Goal: Transaction & Acquisition: Book appointment/travel/reservation

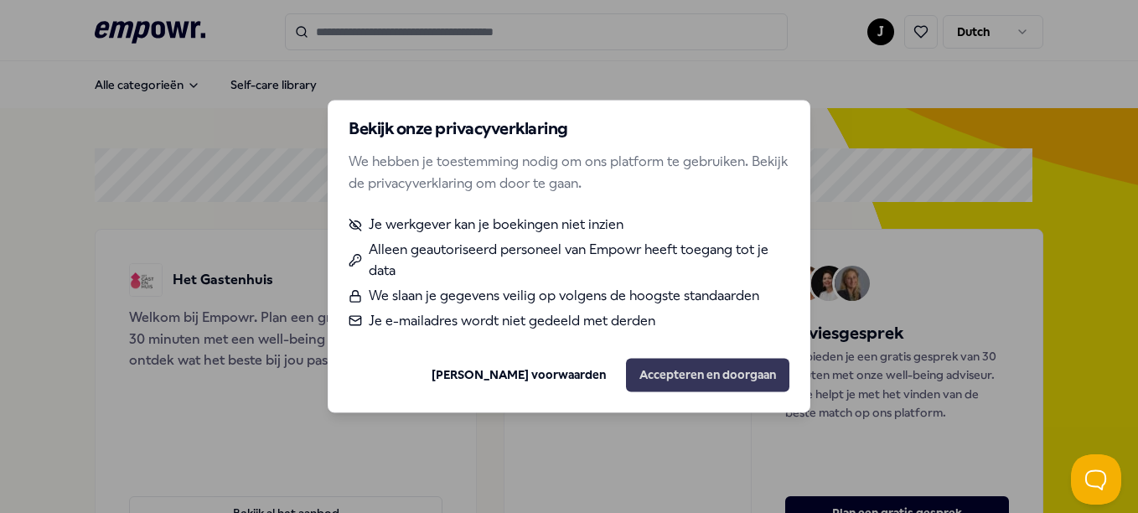
click at [685, 378] on button "Accepteren en doorgaan" at bounding box center [707, 376] width 163 height 34
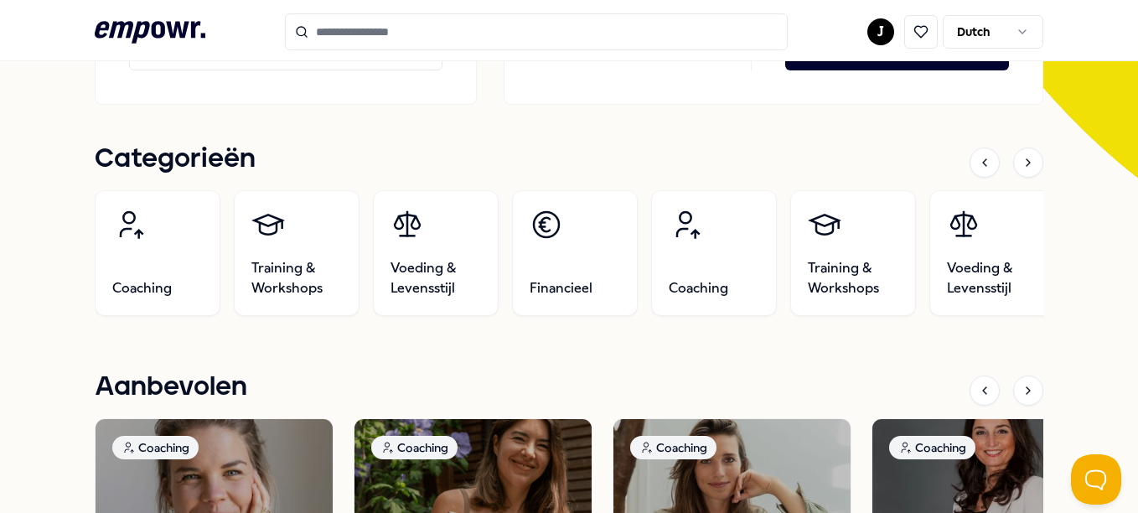
scroll to position [459, 0]
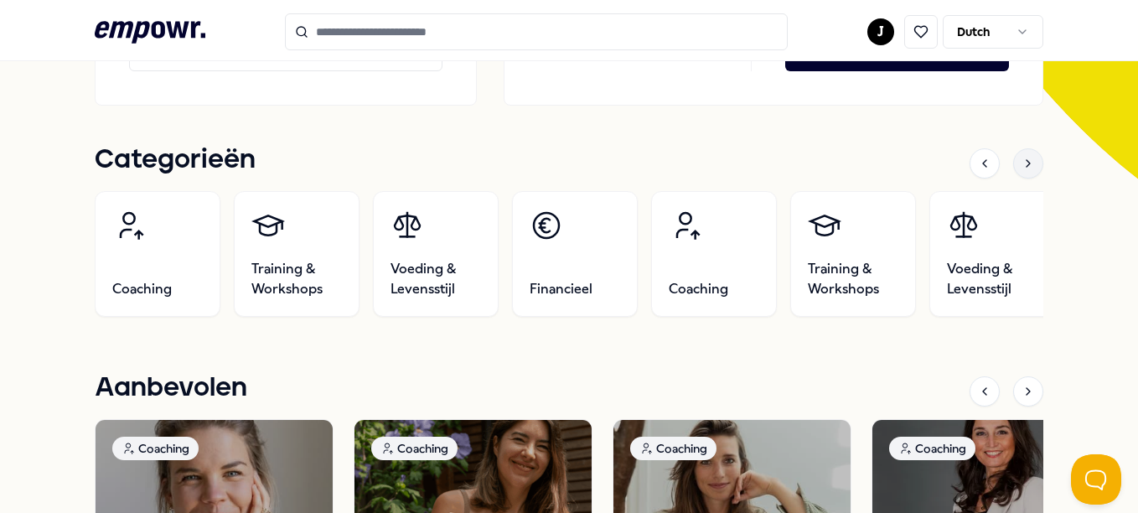
click at [1022, 167] on icon at bounding box center [1028, 163] width 13 height 13
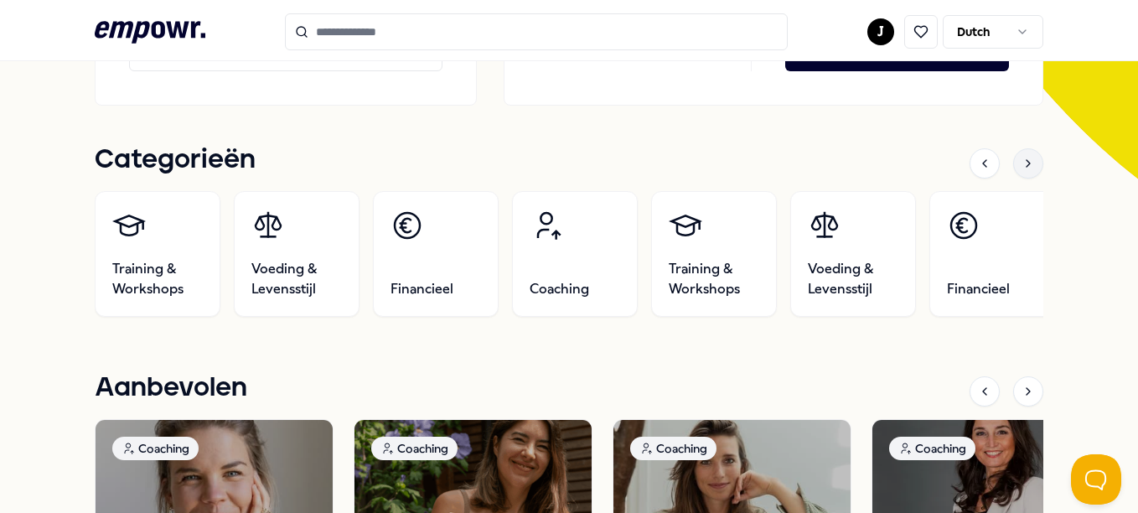
click at [1022, 167] on icon at bounding box center [1028, 163] width 13 height 13
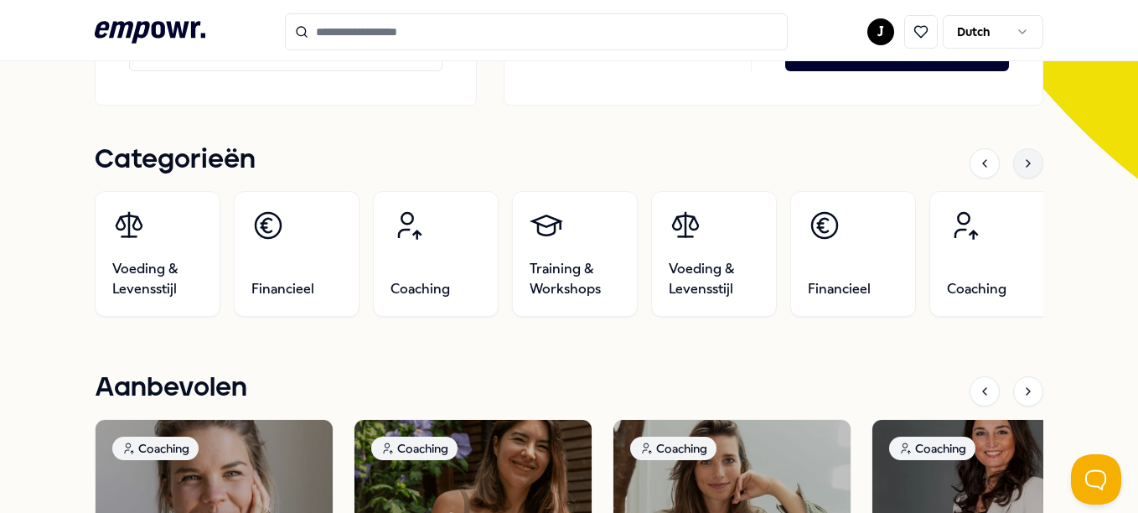
click at [1022, 169] on icon at bounding box center [1028, 163] width 13 height 13
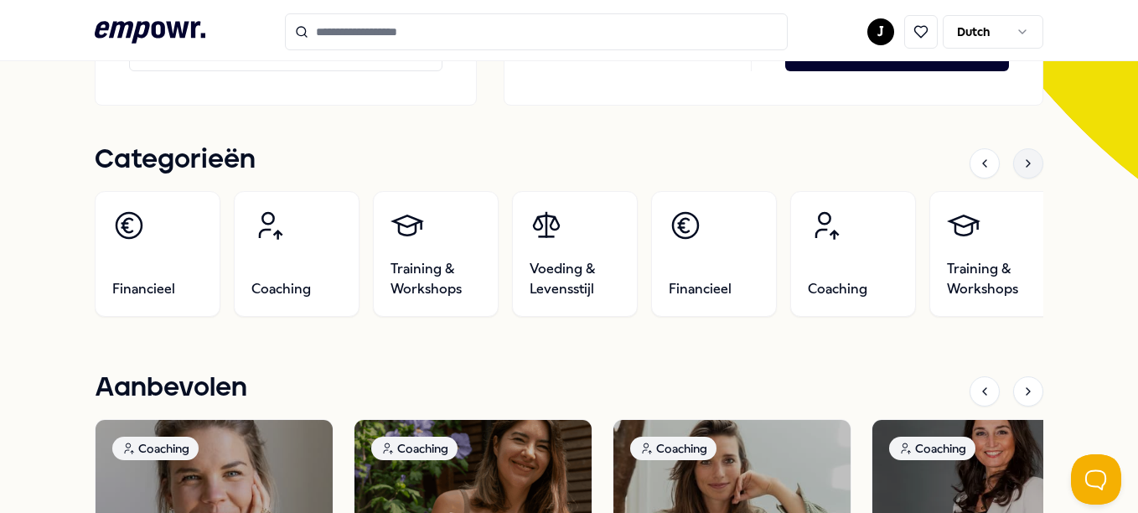
click at [1022, 169] on icon at bounding box center [1028, 163] width 13 height 13
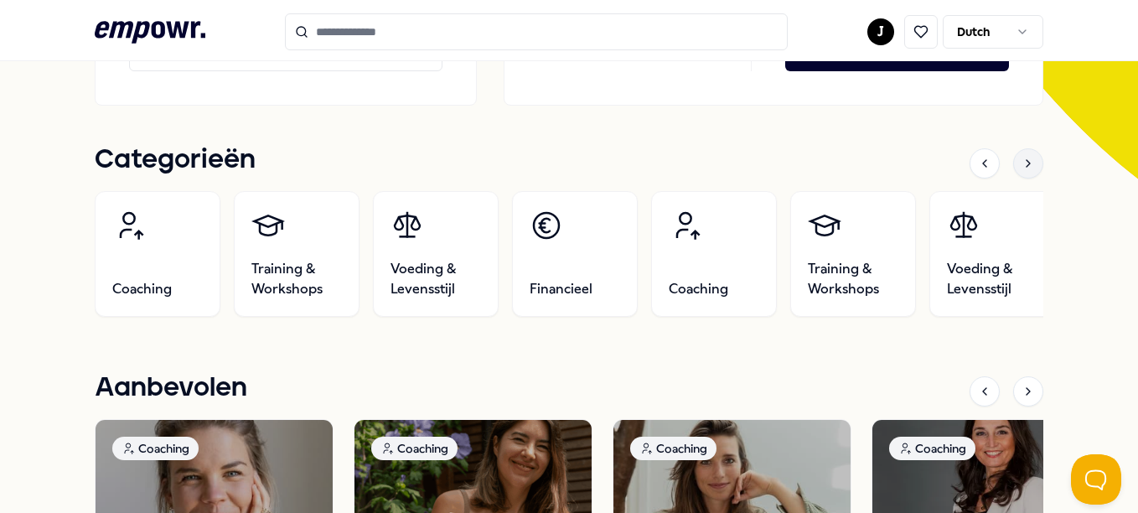
click at [1022, 169] on icon at bounding box center [1028, 163] width 13 height 13
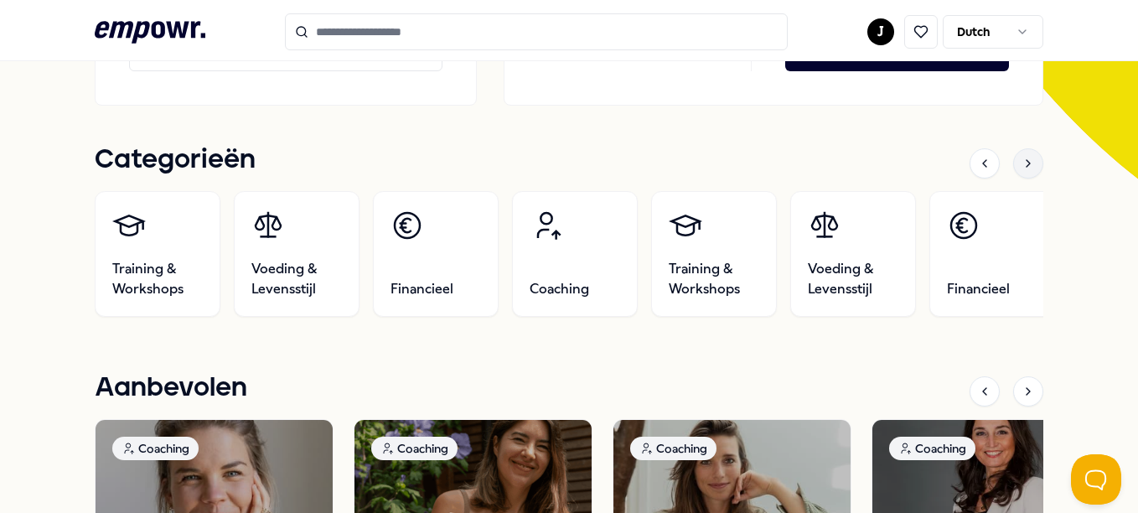
click at [1022, 169] on icon at bounding box center [1028, 163] width 13 height 13
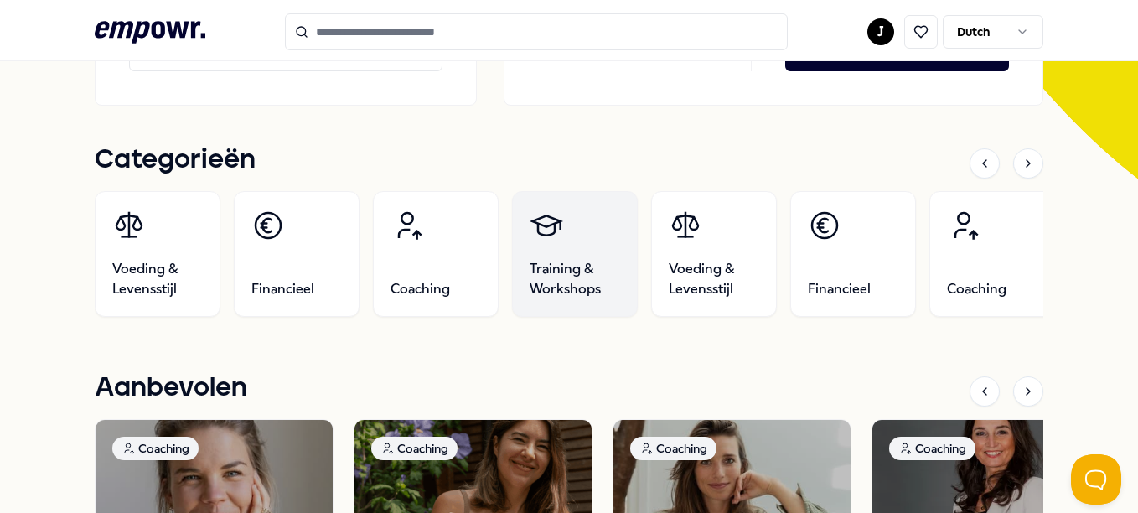
click at [551, 276] on span "Training & Workshops" at bounding box center [575, 279] width 91 height 40
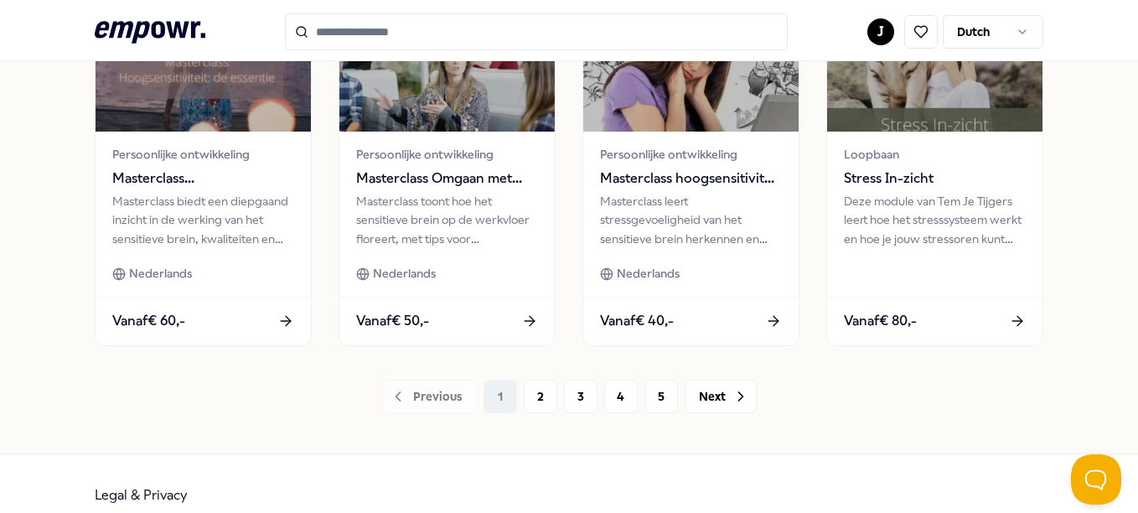
scroll to position [929, 0]
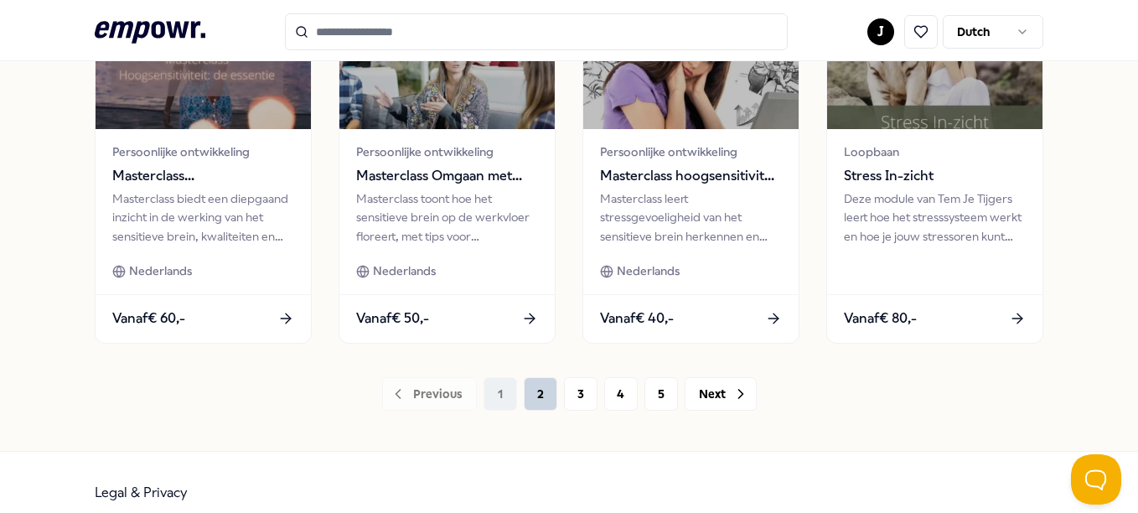
click at [526, 386] on button "2" at bounding box center [541, 394] width 34 height 34
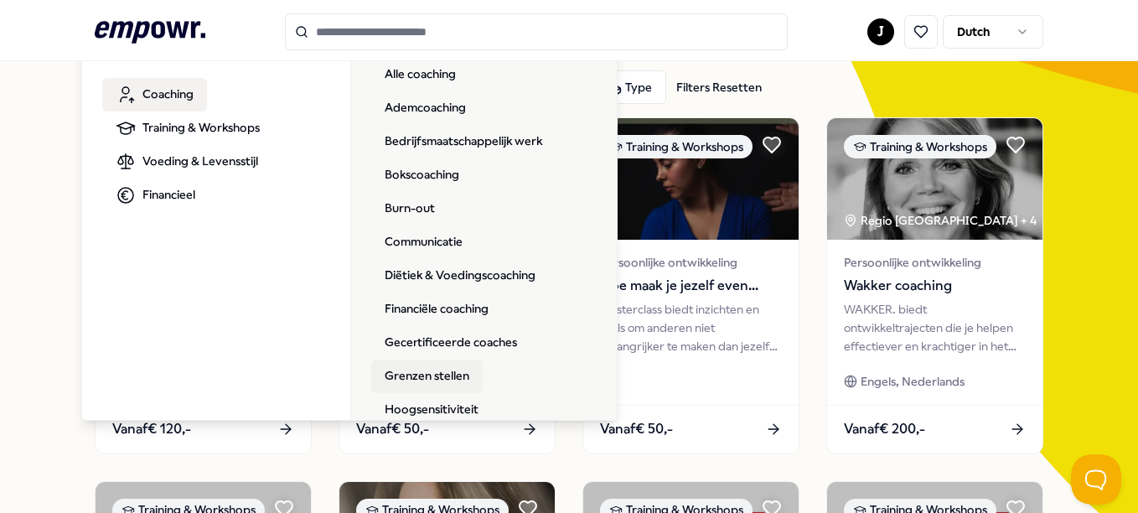
click at [446, 362] on link "Grenzen stellen" at bounding box center [426, 377] width 111 height 34
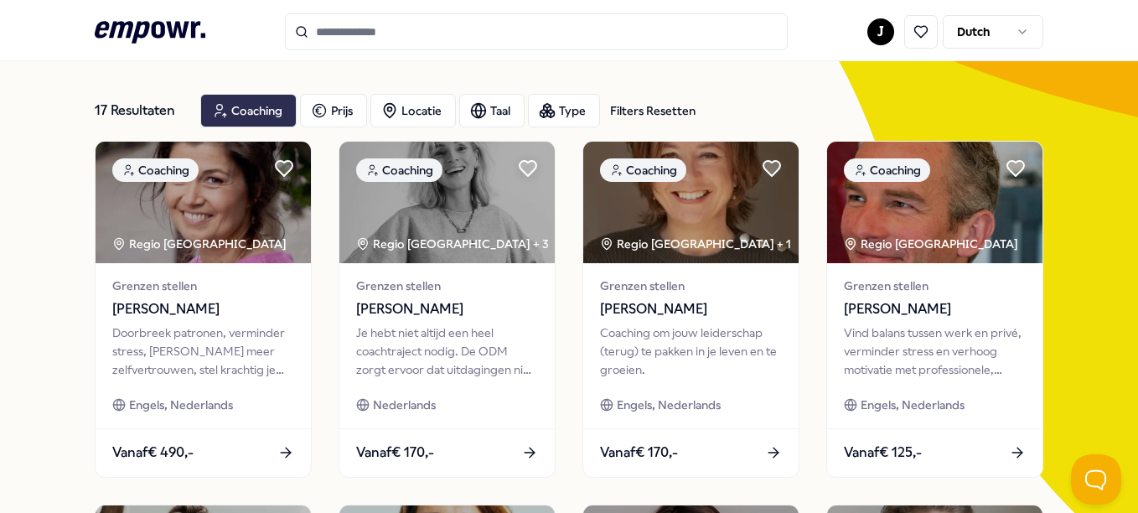
click at [235, 105] on div "Coaching" at bounding box center [248, 111] width 96 height 34
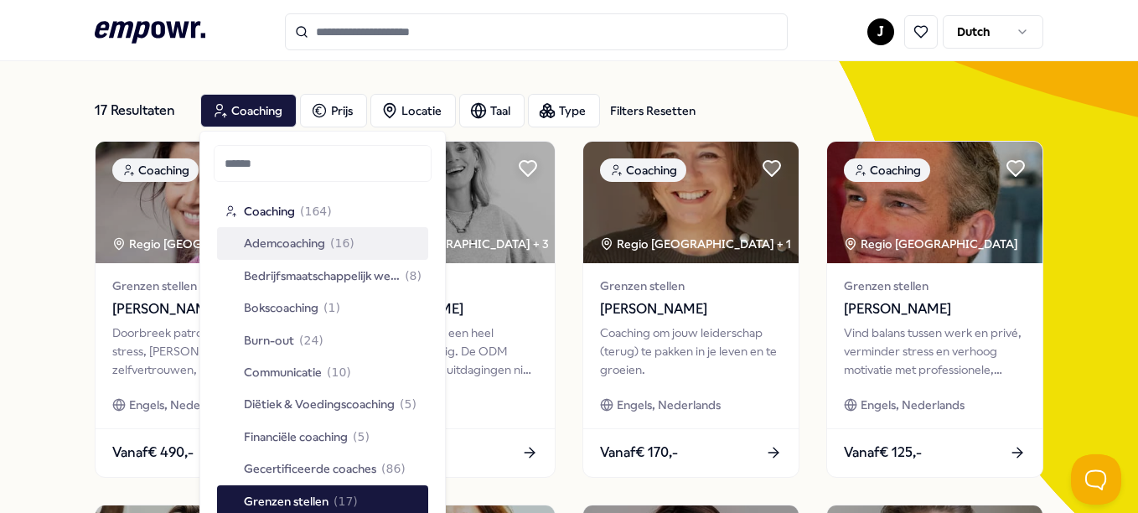
click at [280, 238] on span "Ademcoaching" at bounding box center [284, 243] width 81 height 18
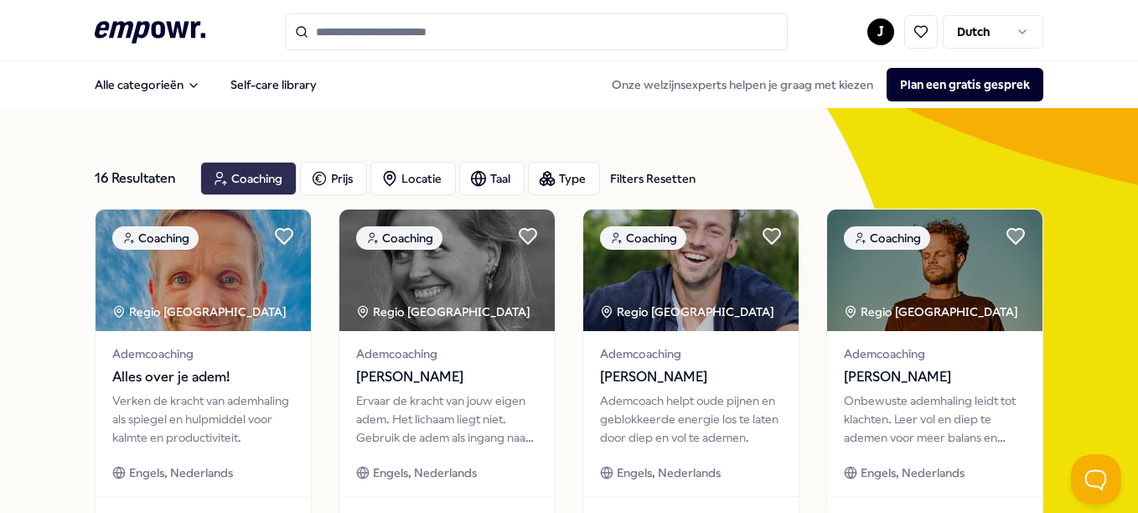
click at [236, 166] on div "Coaching" at bounding box center [248, 179] width 96 height 34
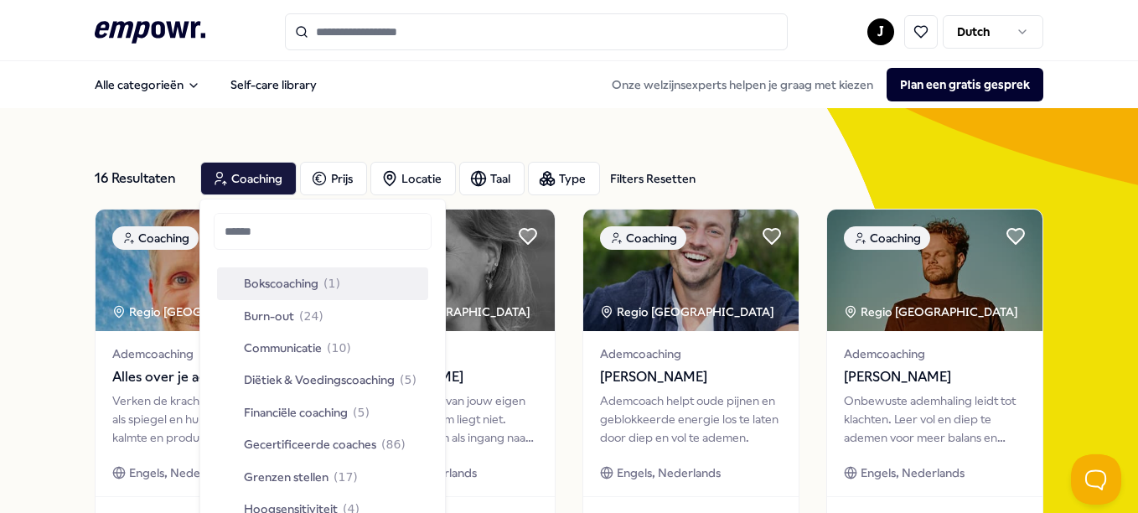
scroll to position [99, 0]
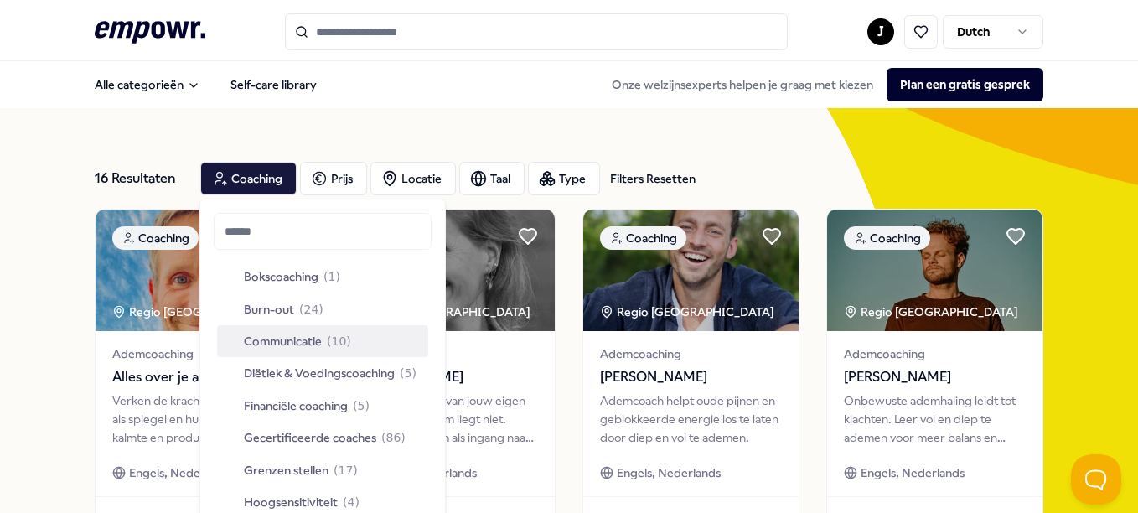
click at [282, 334] on span "Communicatie" at bounding box center [283, 341] width 78 height 18
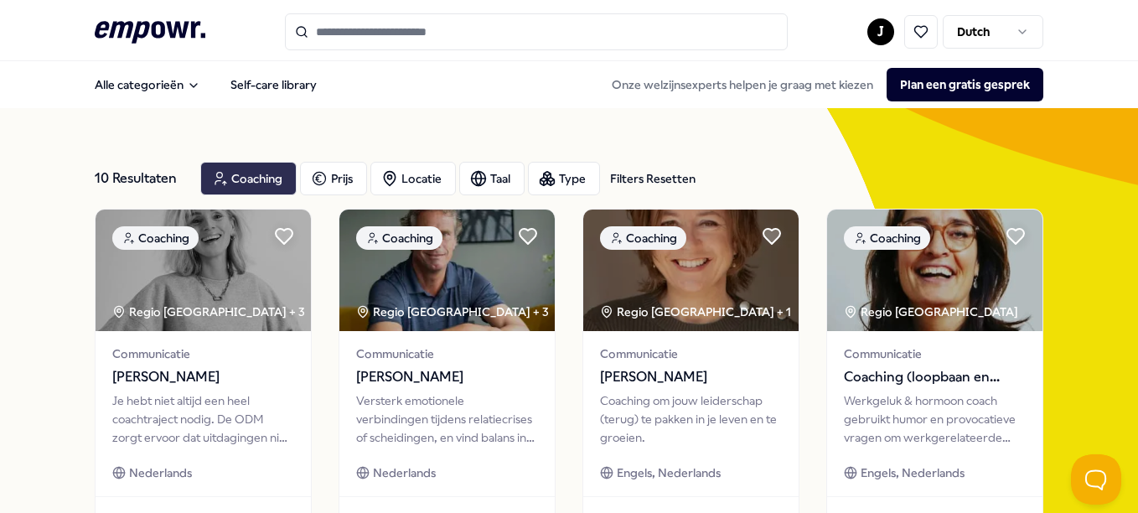
click at [258, 179] on div "Coaching" at bounding box center [248, 179] width 96 height 34
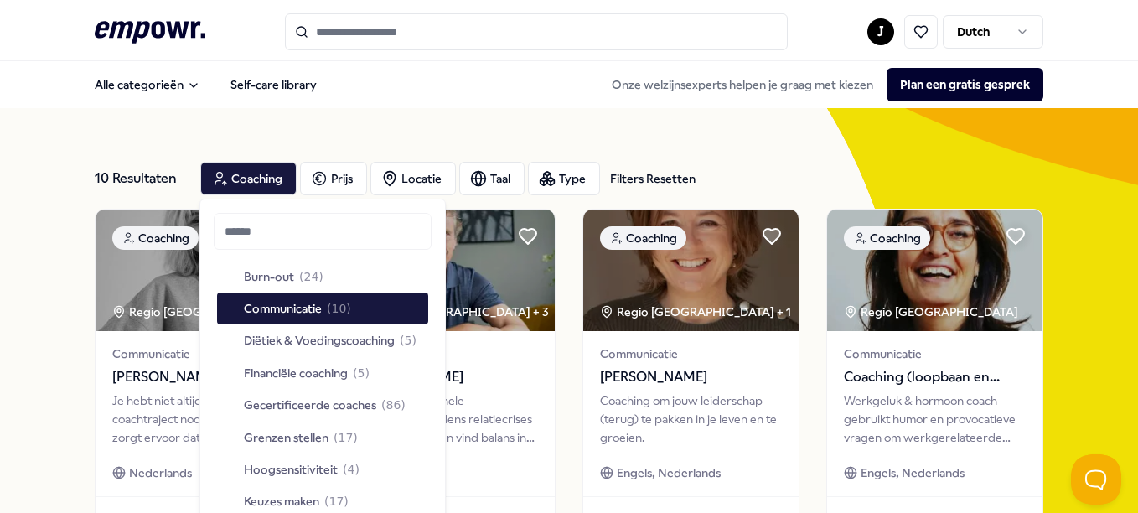
scroll to position [136, 0]
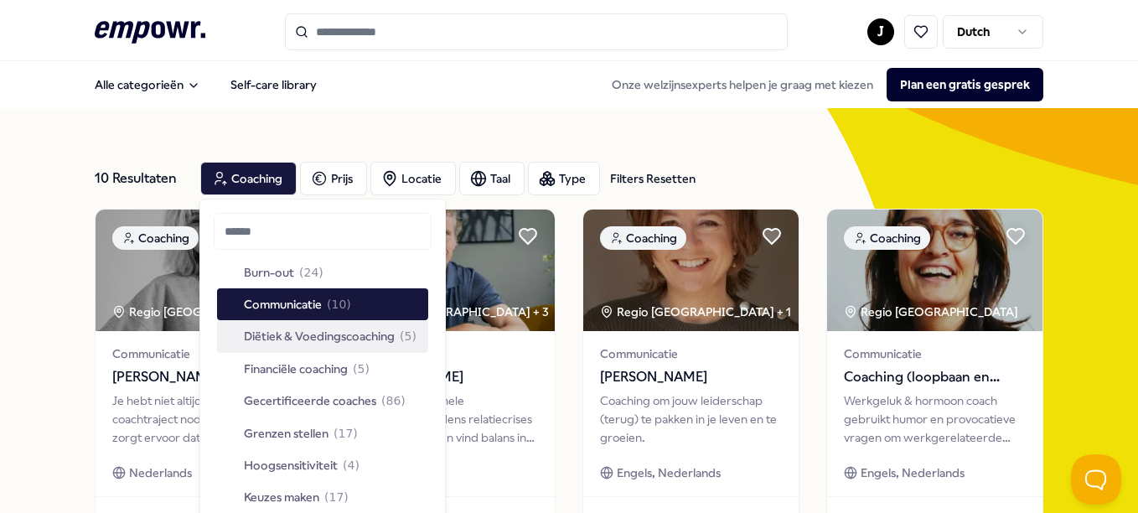
click at [288, 335] on span "Diëtiek & Voedingscoaching" at bounding box center [319, 336] width 151 height 18
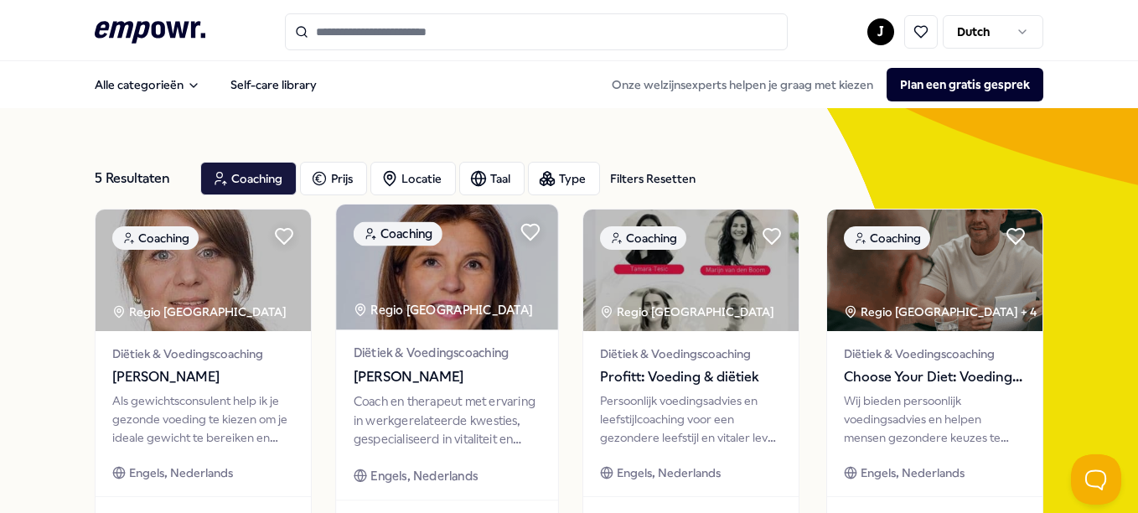
click at [448, 370] on span "[PERSON_NAME]" at bounding box center [447, 377] width 187 height 22
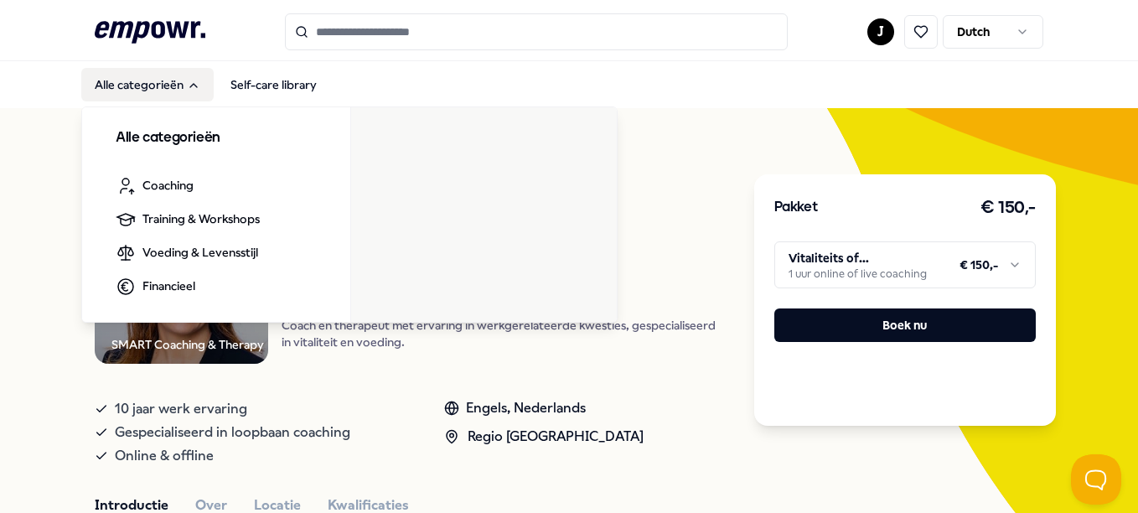
click at [138, 81] on button "Alle categorieën" at bounding box center [147, 85] width 132 height 34
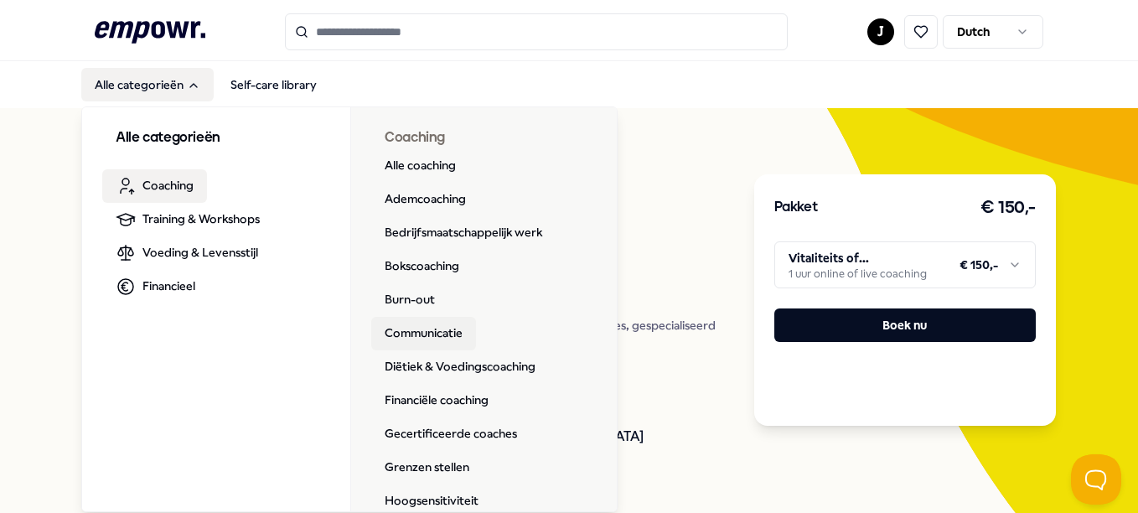
click at [443, 328] on link "Communicatie" at bounding box center [423, 334] width 105 height 34
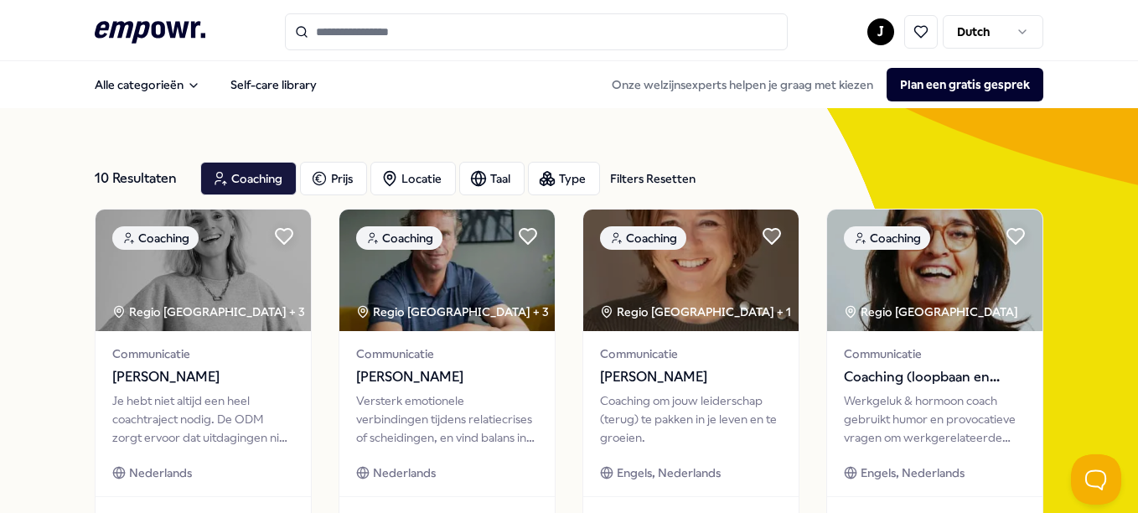
click at [158, 180] on div "10 Resultaten Filters Resetten" at bounding box center [141, 179] width 92 height 34
click at [255, 178] on div "Coaching" at bounding box center [248, 179] width 96 height 34
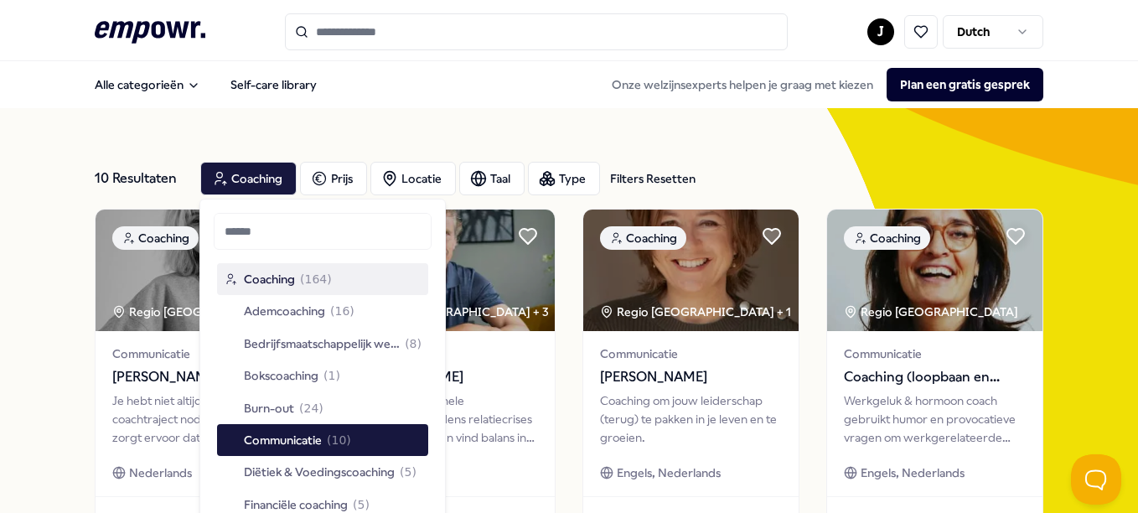
click at [154, 183] on div "10 Resultaten Filters Resetten" at bounding box center [141, 179] width 92 height 34
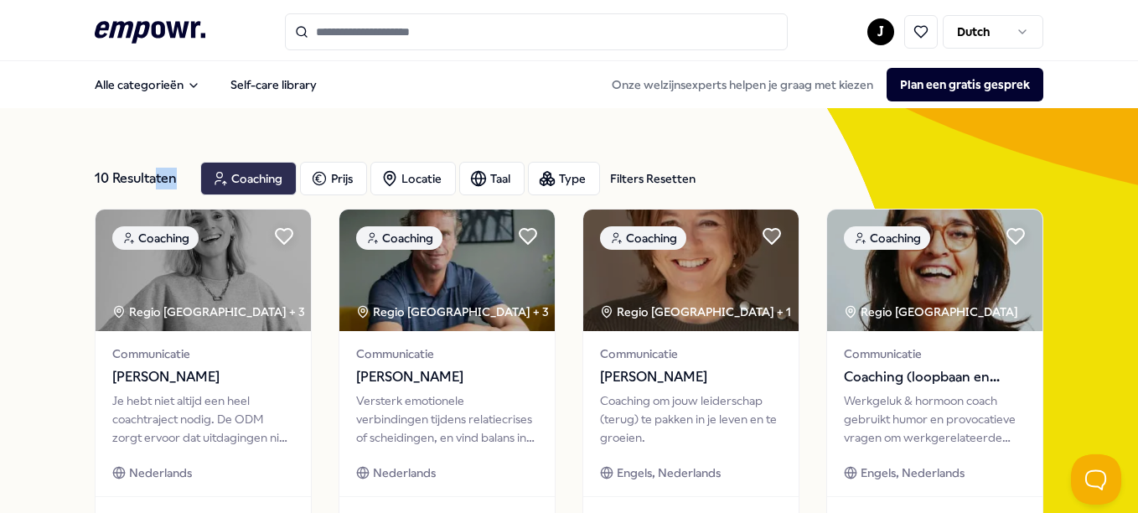
drag, startPoint x: 155, startPoint y: 183, endPoint x: 234, endPoint y: 186, distance: 78.9
click at [234, 186] on div "10 Resultaten Filters Resetten Coaching Prijs Locatie Taal Type Filters Resetten" at bounding box center [569, 178] width 949 height 60
drag, startPoint x: 234, startPoint y: 186, endPoint x: 232, endPoint y: 178, distance: 8.5
click at [232, 178] on div "Coaching" at bounding box center [248, 179] width 96 height 34
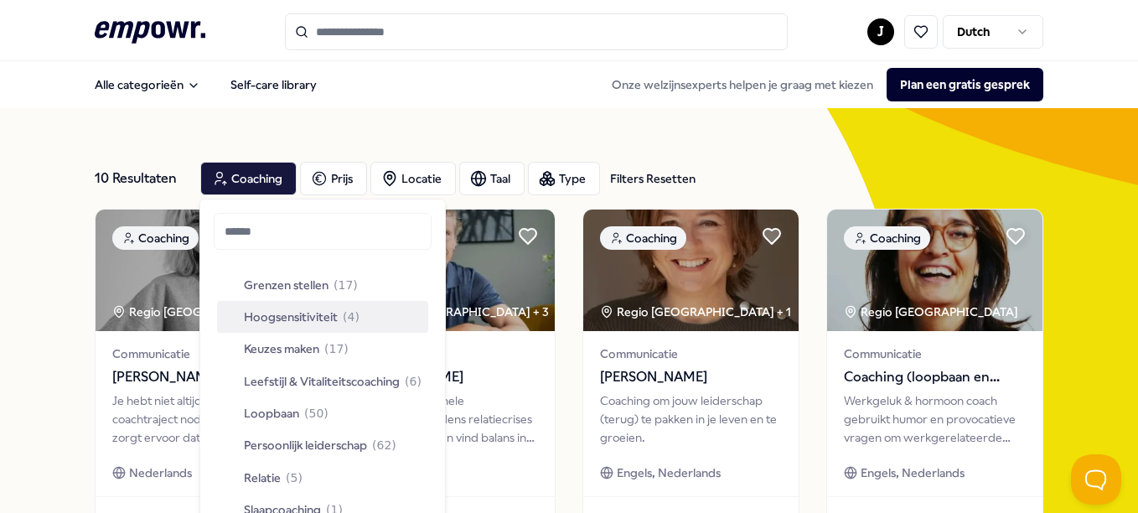
scroll to position [288, 0]
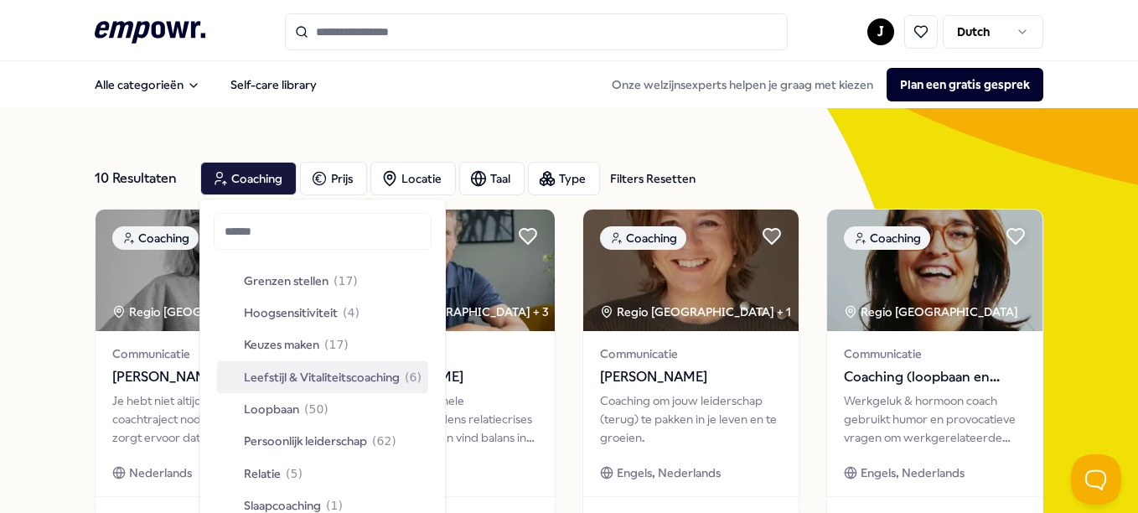
click at [285, 371] on span "Leefstijl & Vitaliteitscoaching" at bounding box center [322, 377] width 156 height 18
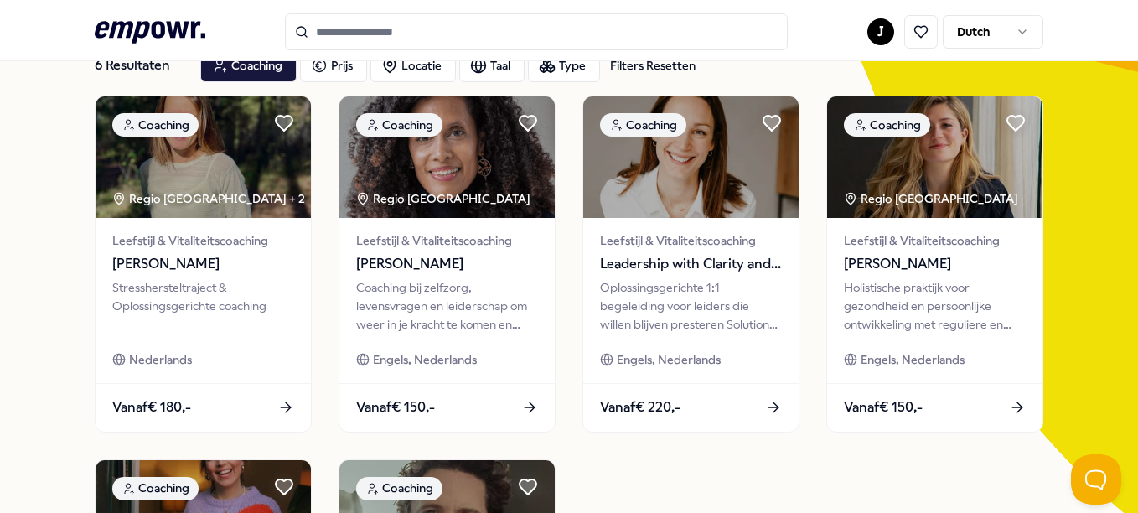
scroll to position [122, 0]
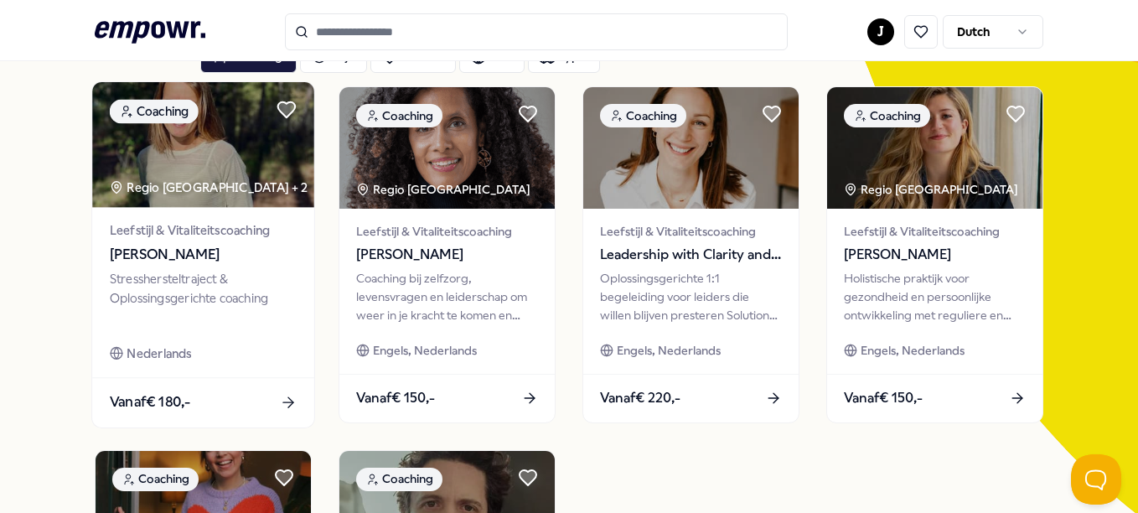
click at [285, 371] on div "Leefstijl & Vitaliteitscoaching [PERSON_NAME] Stresshersteltraject & Oplossings…" at bounding box center [203, 292] width 222 height 169
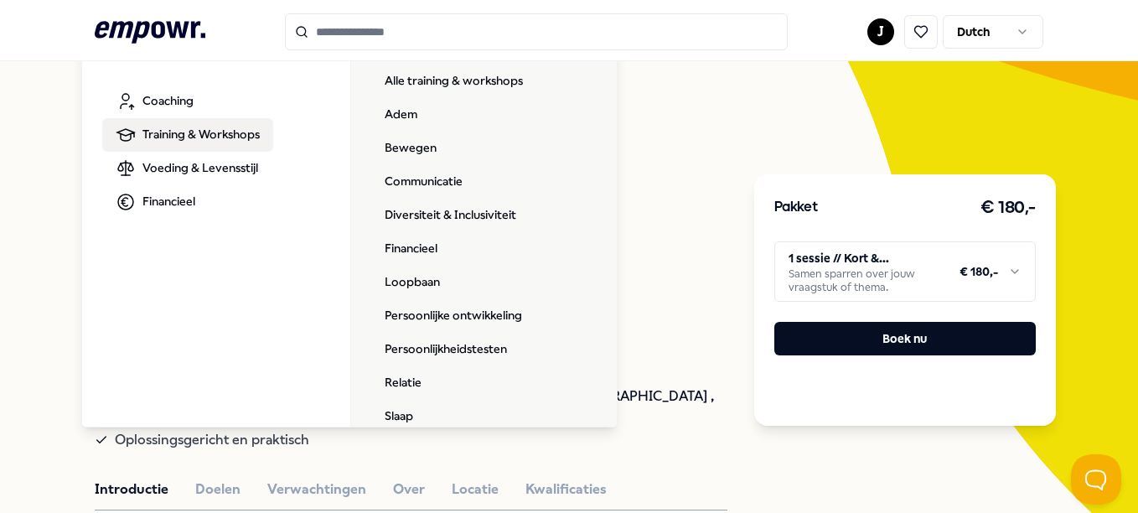
click at [146, 127] on span "Training & Workshops" at bounding box center [201, 134] width 117 height 18
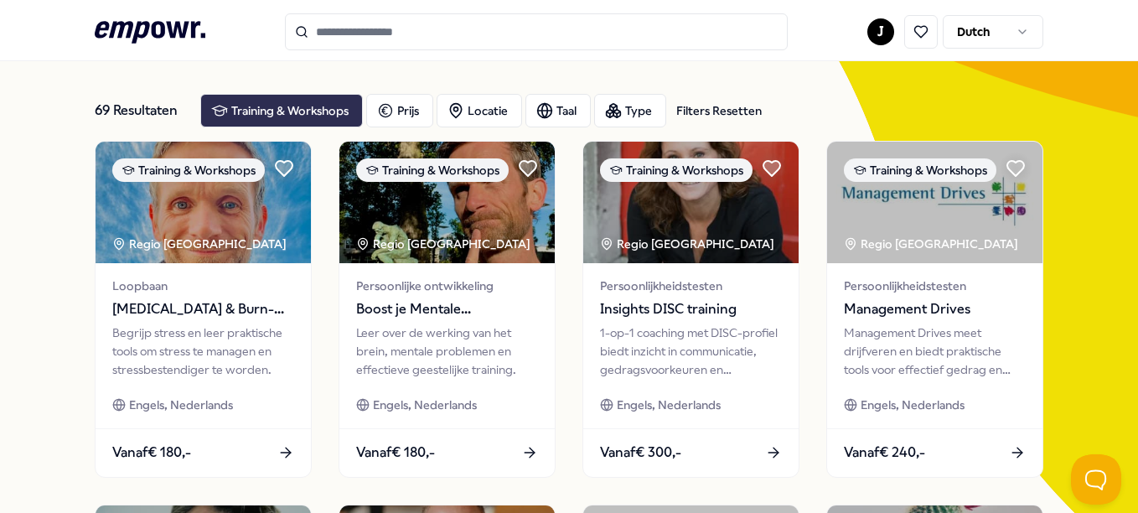
click at [311, 110] on div "Training & Workshops" at bounding box center [281, 111] width 163 height 34
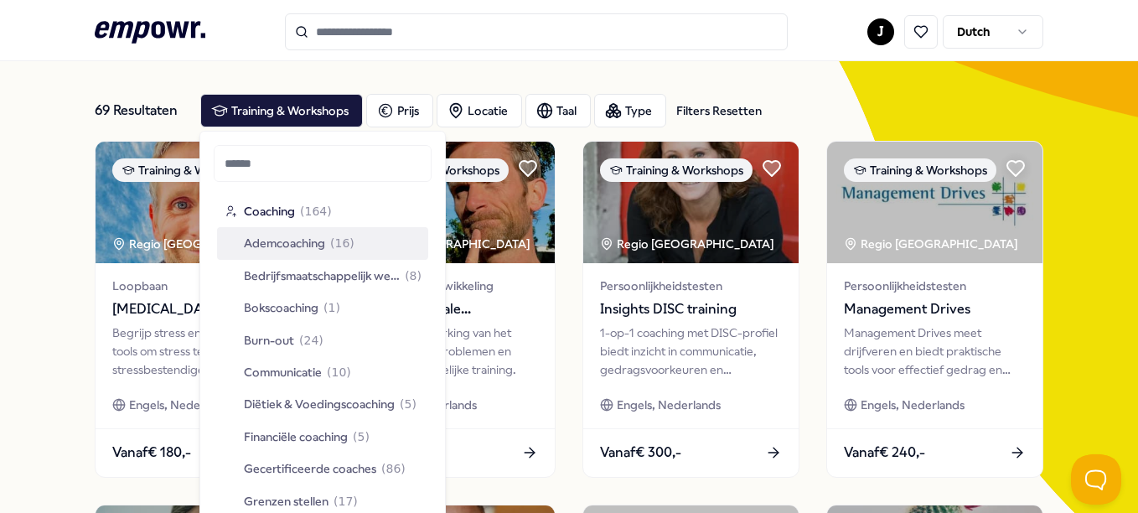
click at [315, 246] on span "Ademcoaching" at bounding box center [284, 243] width 81 height 18
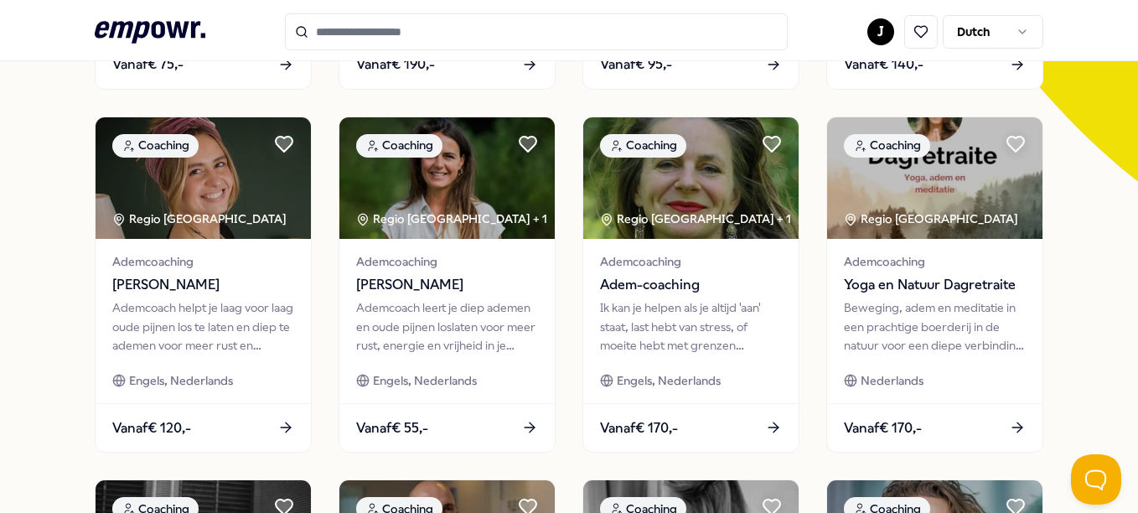
scroll to position [457, 0]
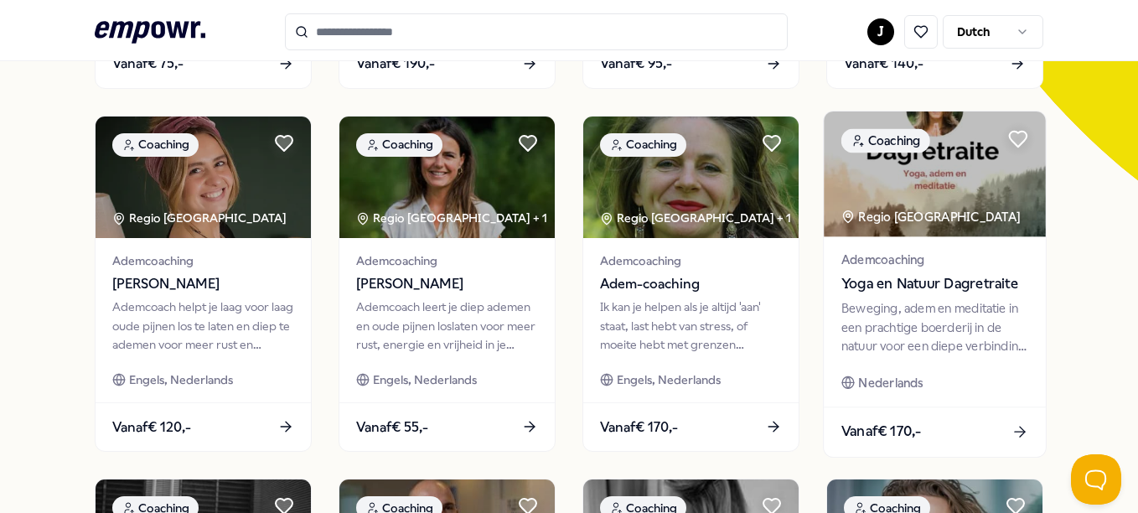
click at [927, 325] on div "Beweging, adem en meditatie in een prachtige boerderij in de natuur voor een di…" at bounding box center [935, 327] width 187 height 58
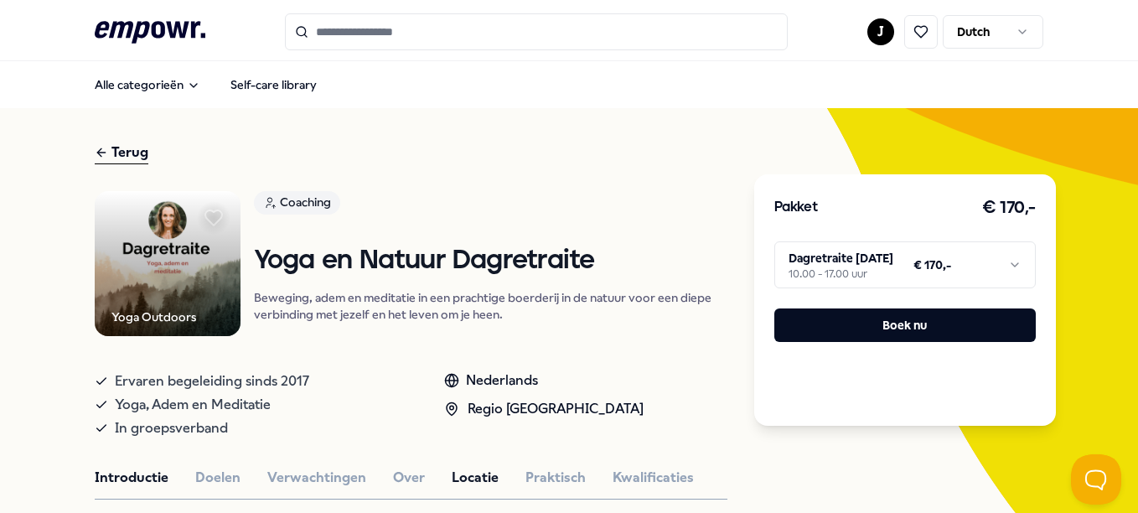
click at [466, 475] on button "Locatie" at bounding box center [475, 478] width 47 height 22
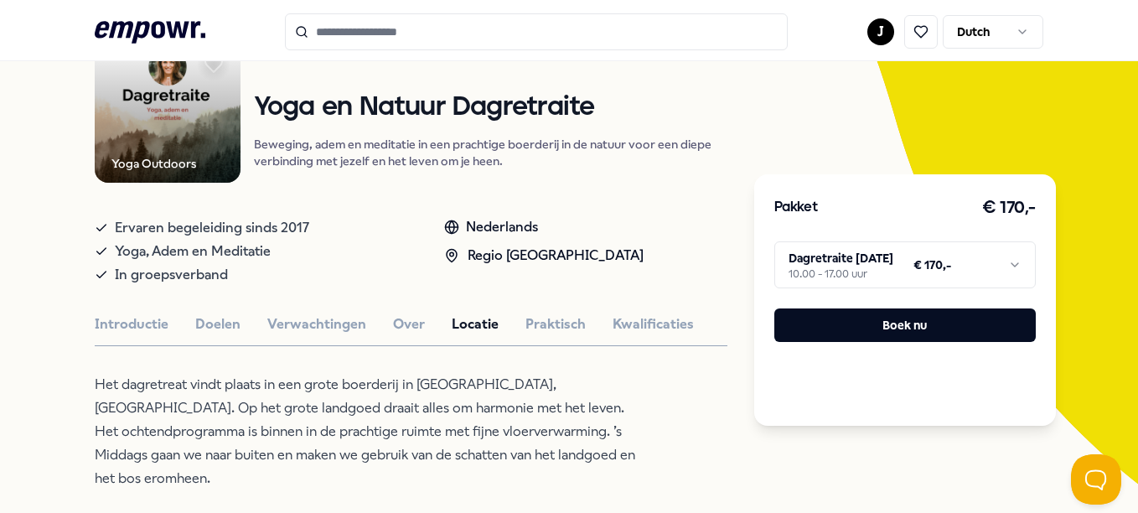
scroll to position [153, 0]
click at [544, 316] on button "Praktisch" at bounding box center [556, 325] width 60 height 22
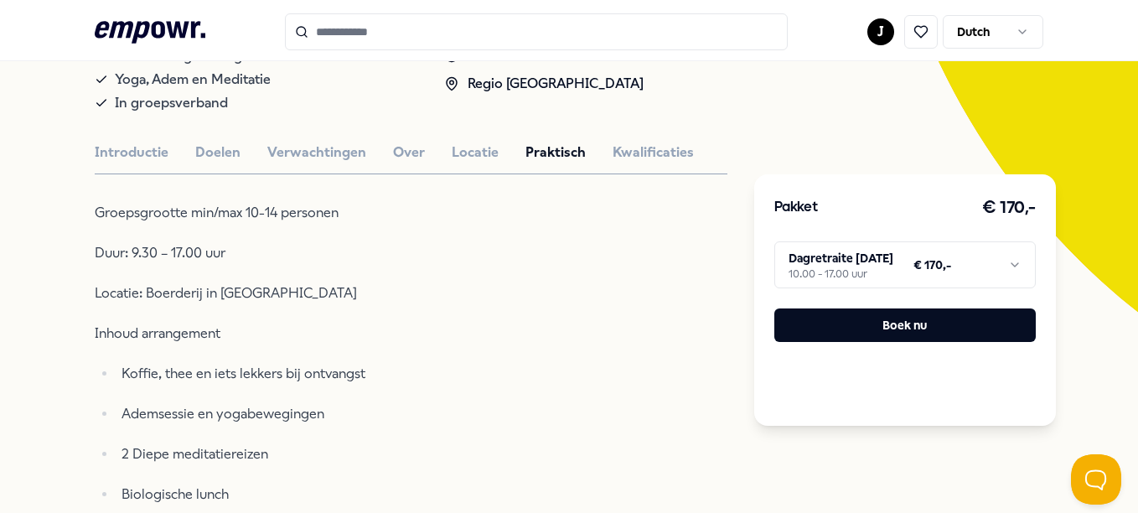
scroll to position [324, 0]
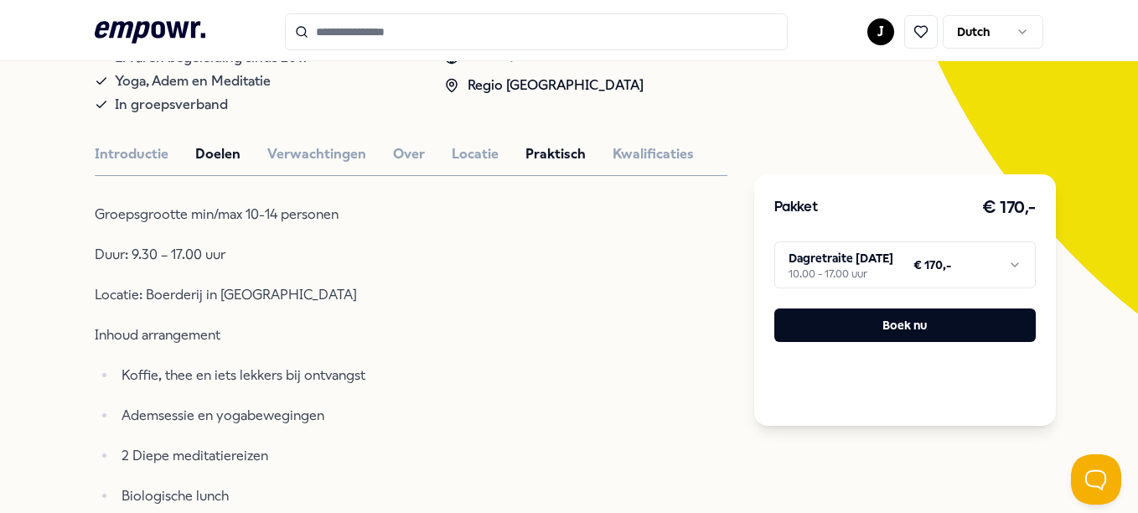
click at [215, 156] on button "Doelen" at bounding box center [217, 154] width 45 height 22
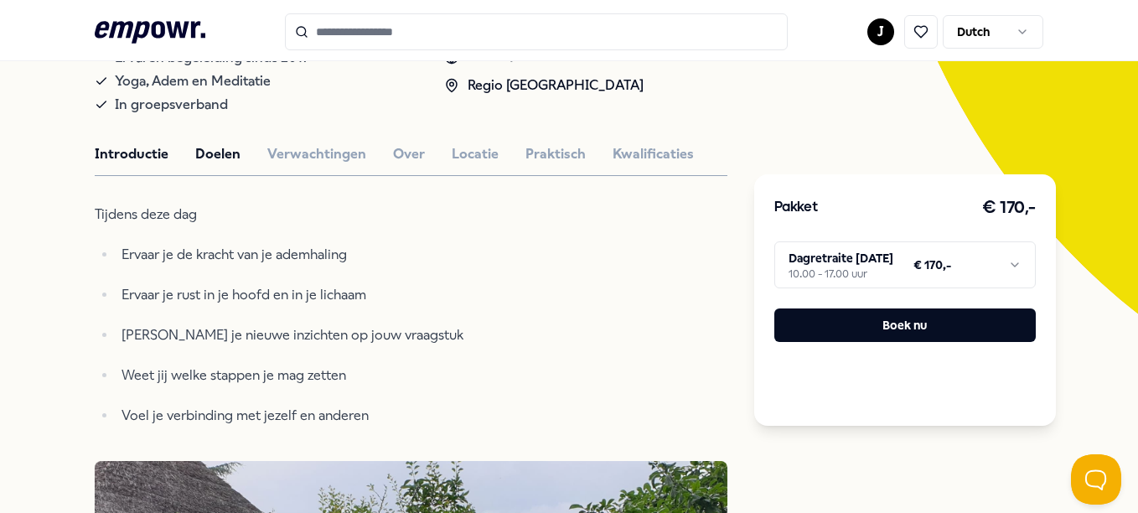
click at [117, 158] on button "Introductie" at bounding box center [132, 154] width 74 height 22
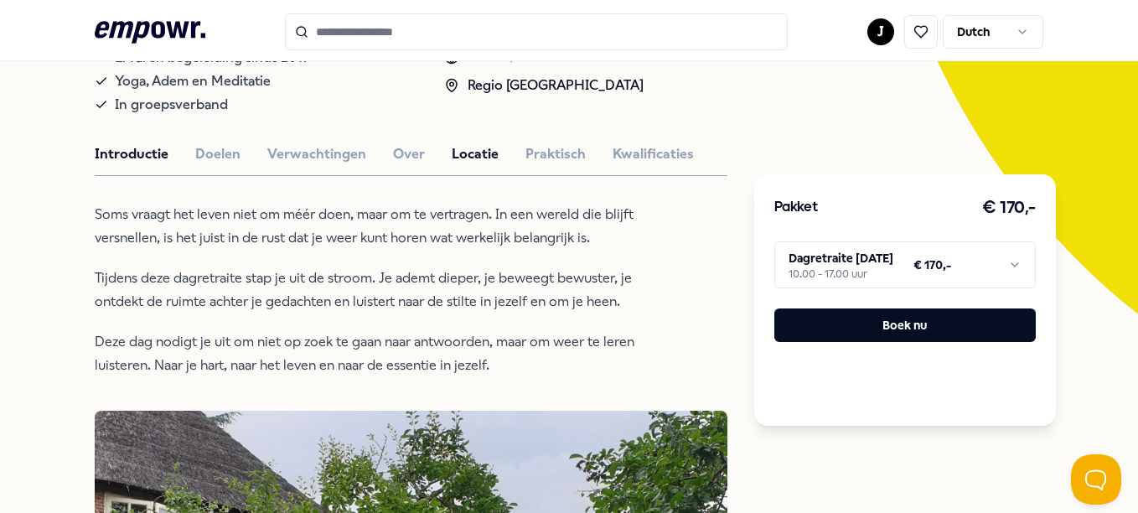
click at [474, 148] on button "Locatie" at bounding box center [475, 154] width 47 height 22
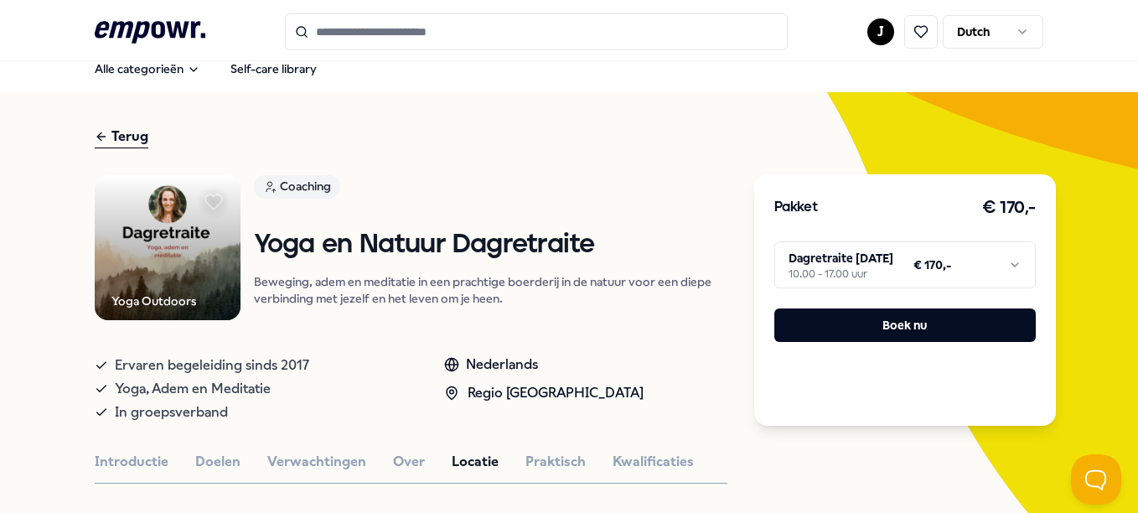
scroll to position [0, 0]
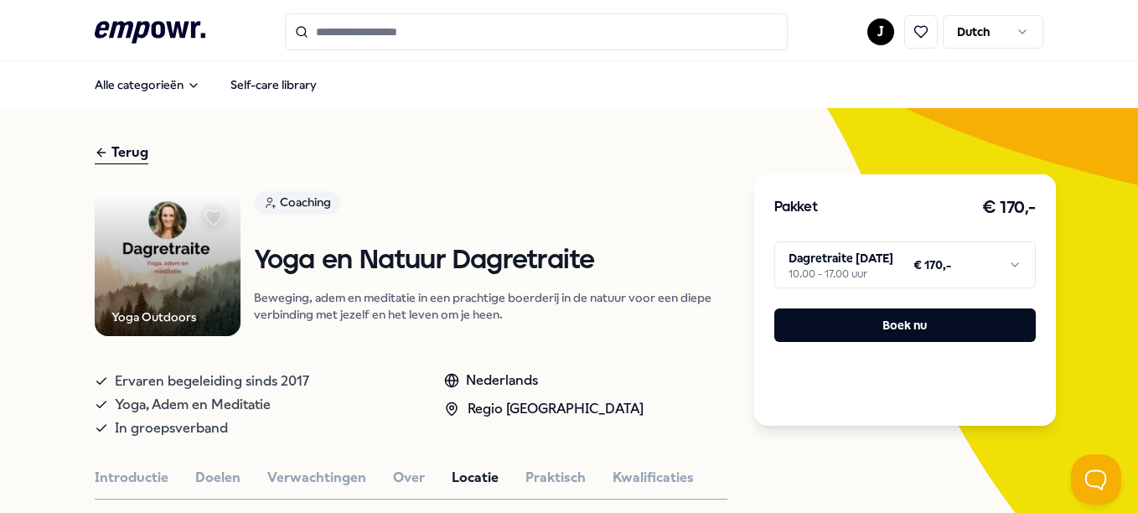
click at [121, 152] on div "Terug" at bounding box center [122, 153] width 54 height 23
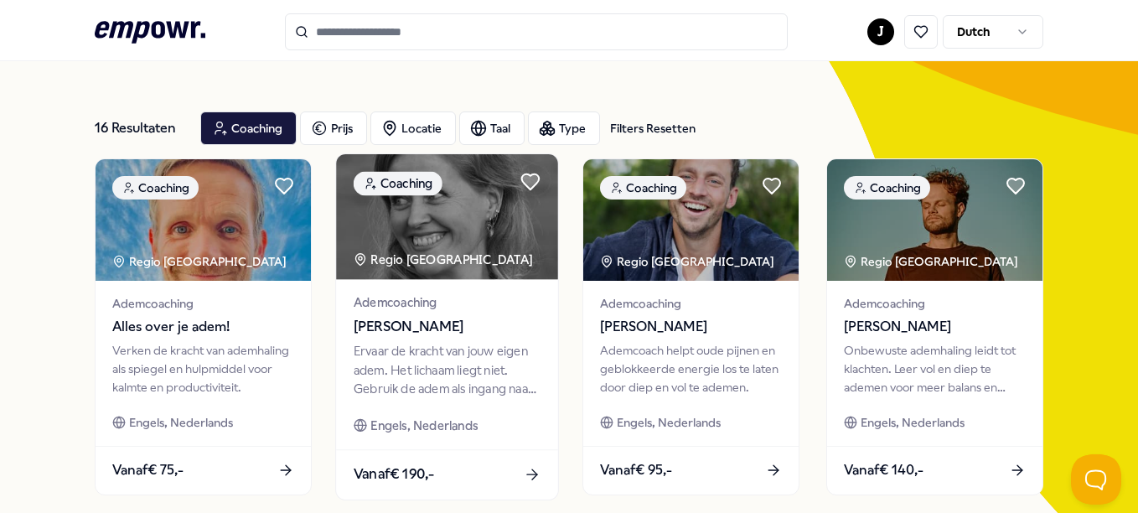
scroll to position [53, 0]
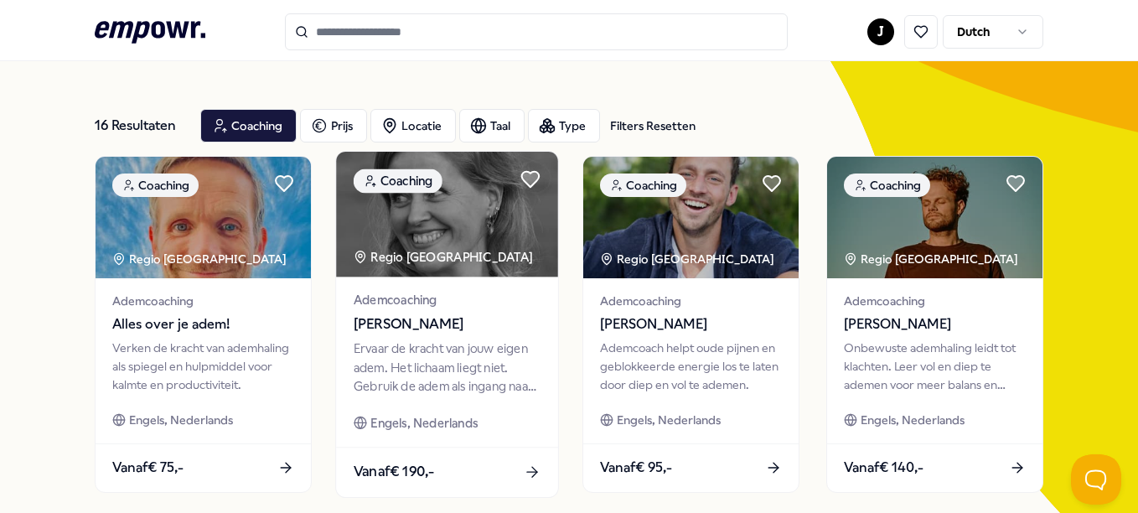
click at [485, 371] on div "Ervaar de kracht van jouw eigen adem. Het lichaam liegt niet. Gebruik de adem a…" at bounding box center [447, 368] width 187 height 58
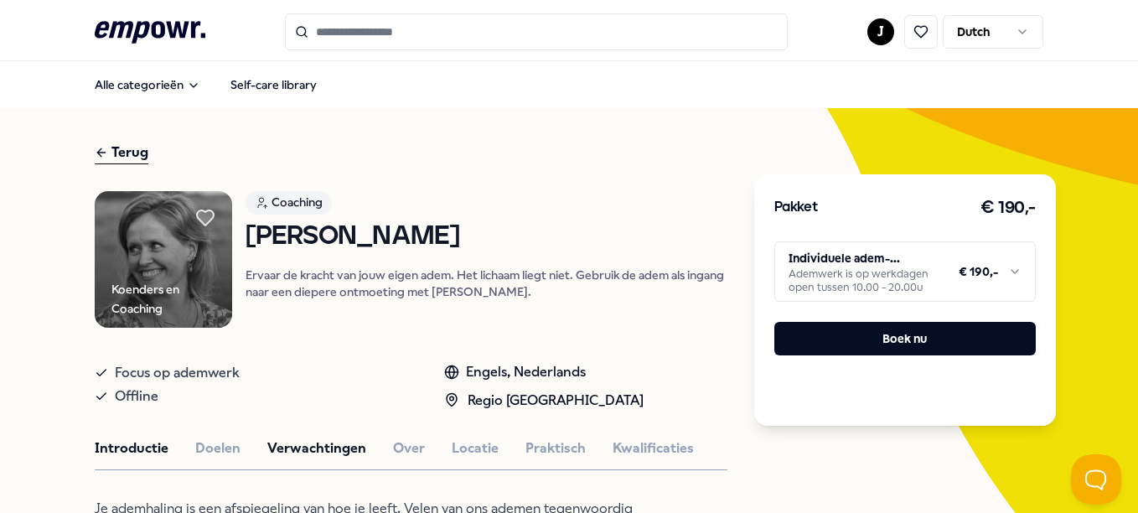
click at [303, 454] on button "Verwachtingen" at bounding box center [316, 449] width 99 height 22
click at [477, 456] on button "Locatie" at bounding box center [475, 449] width 47 height 22
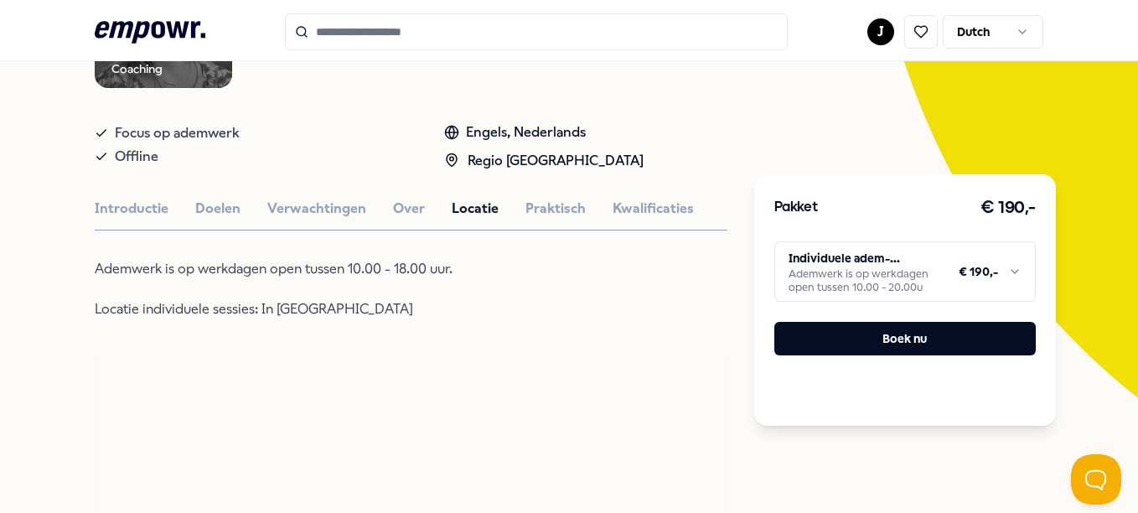
scroll to position [248, 0]
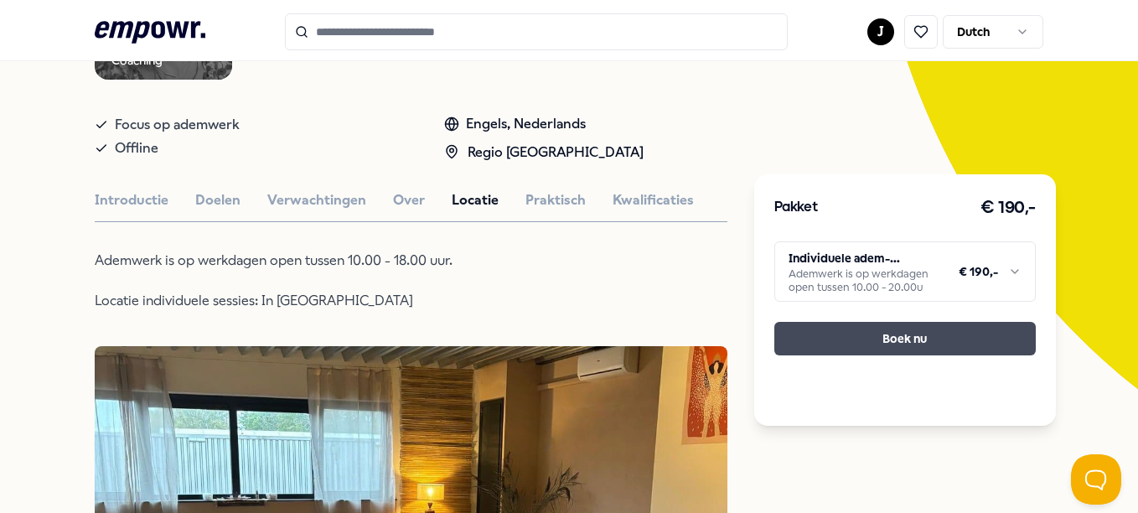
click at [853, 333] on button "Boek nu" at bounding box center [906, 339] width 262 height 34
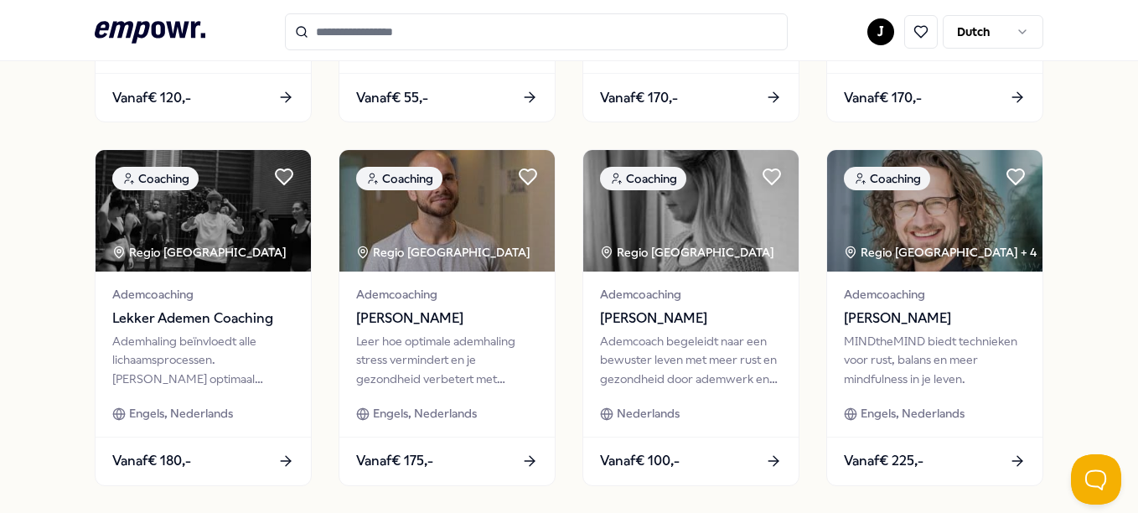
scroll to position [790, 0]
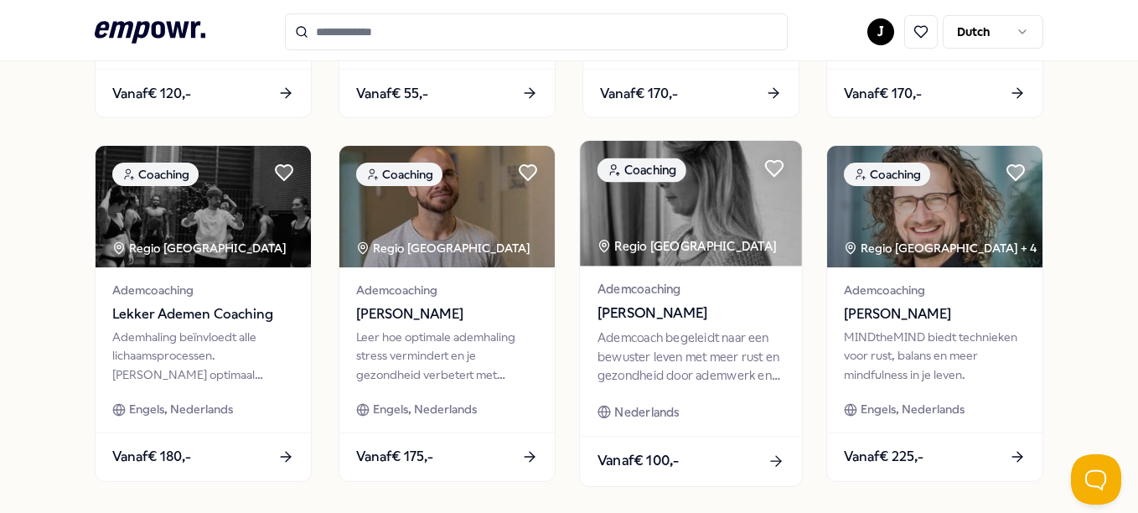
click at [642, 329] on div "Ademcoach begeleidt naar een bewuster leven met meer rust en gezondheid door ad…" at bounding box center [691, 357] width 187 height 58
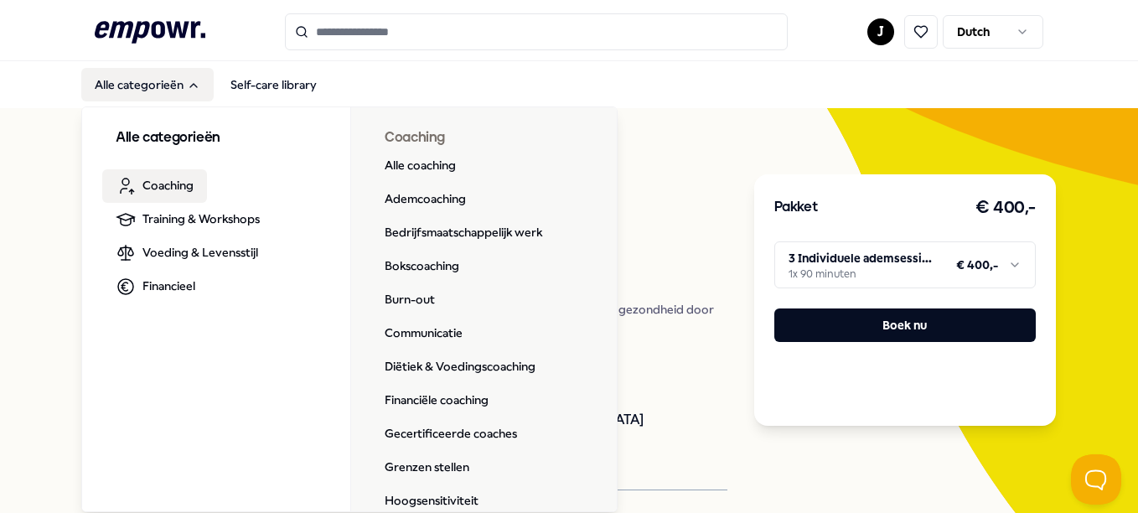
click at [168, 184] on span "Coaching" at bounding box center [168, 185] width 51 height 18
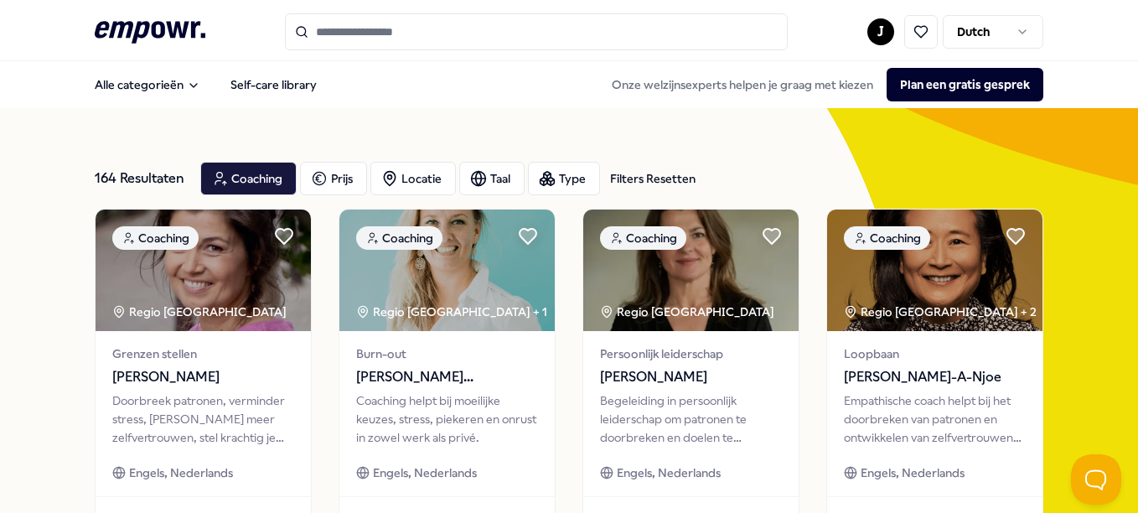
click at [132, 172] on div "164 Resultaten Filters Resetten" at bounding box center [141, 179] width 92 height 34
click at [250, 174] on div "Coaching" at bounding box center [248, 179] width 96 height 34
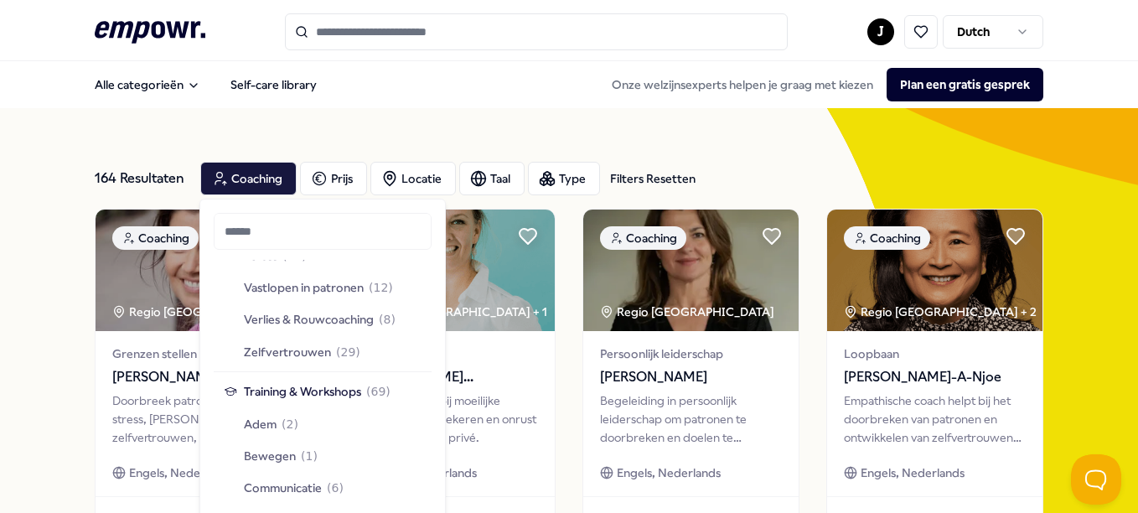
scroll to position [581, 0]
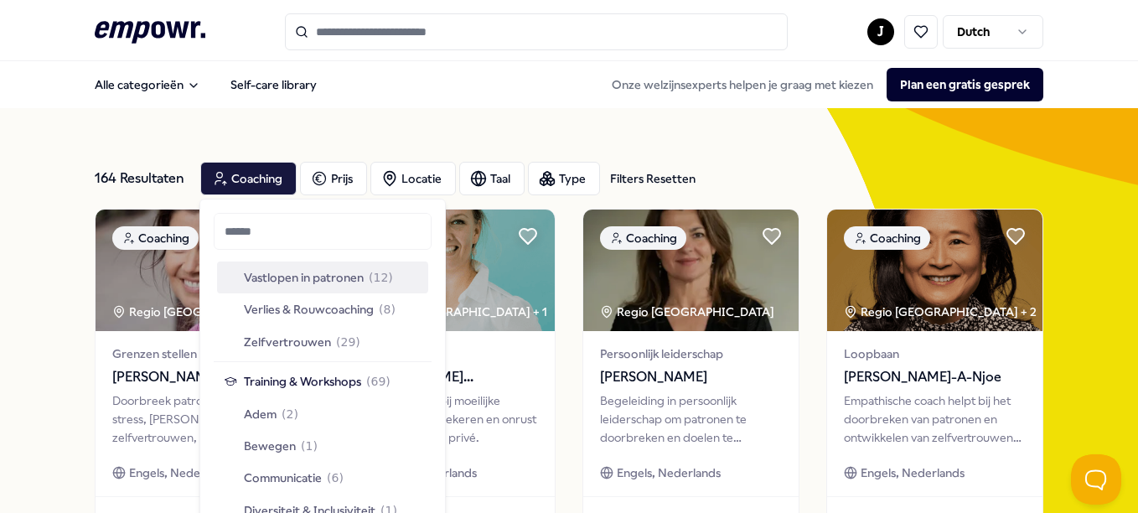
click at [313, 272] on span "Vastlopen in patronen" at bounding box center [304, 277] width 120 height 18
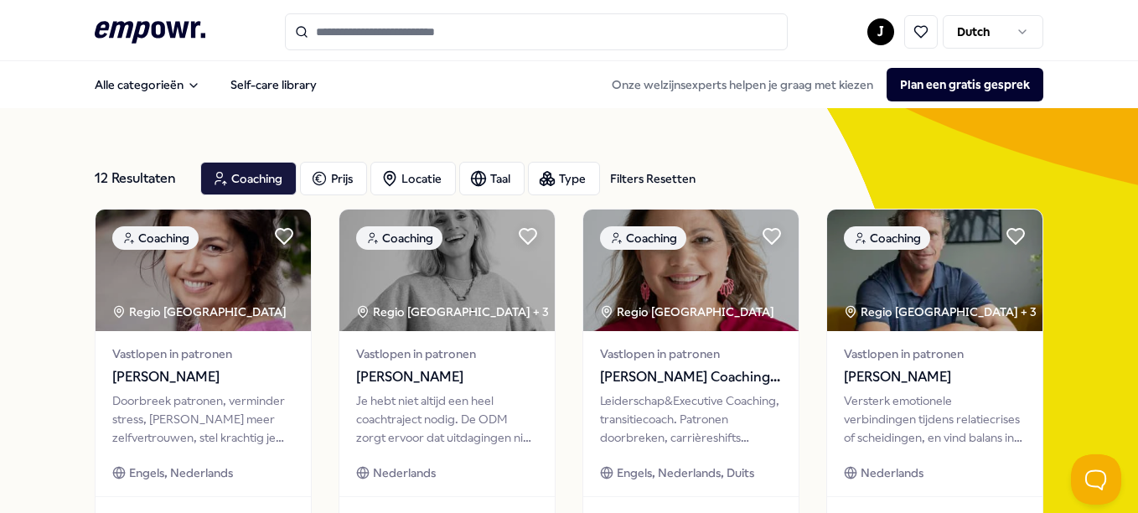
click at [584, 25] on input "Search for products, categories or subcategories" at bounding box center [536, 31] width 503 height 37
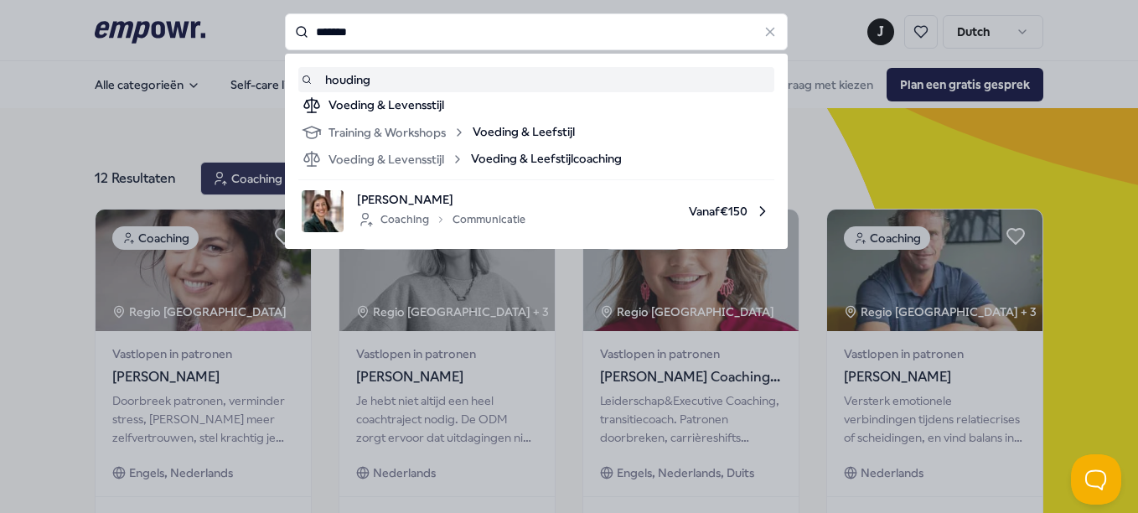
type input "*******"
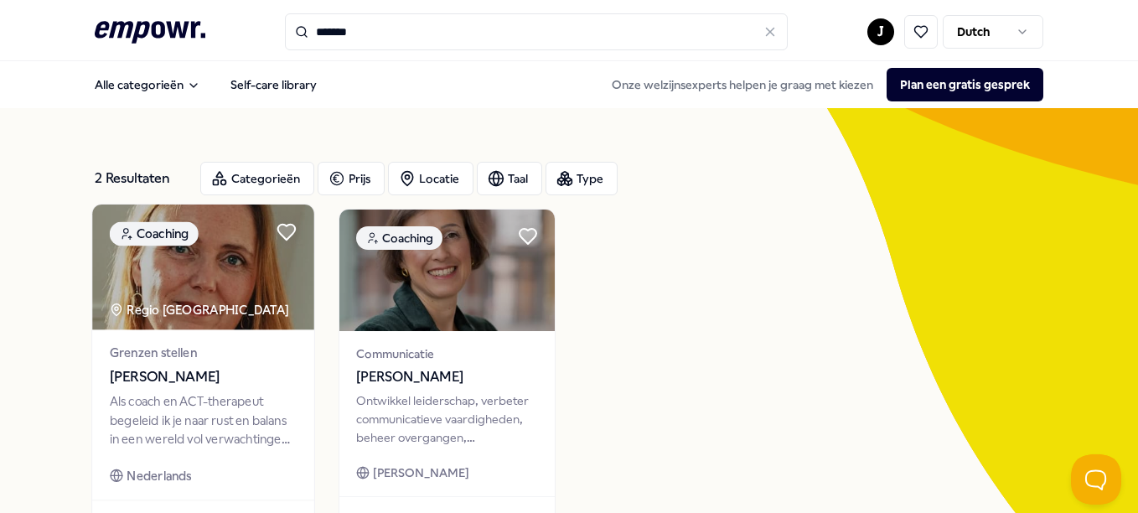
click at [249, 387] on div "Grenzen stellen [PERSON_NAME] coach en ACT-therapeut begeleid ik je naar rust e…" at bounding box center [203, 414] width 222 height 169
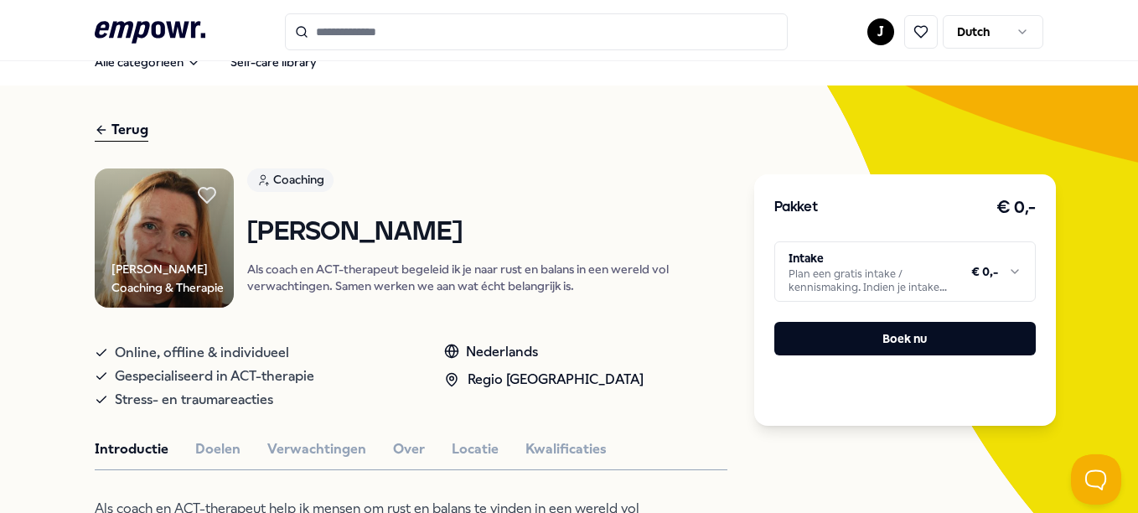
scroll to position [42, 0]
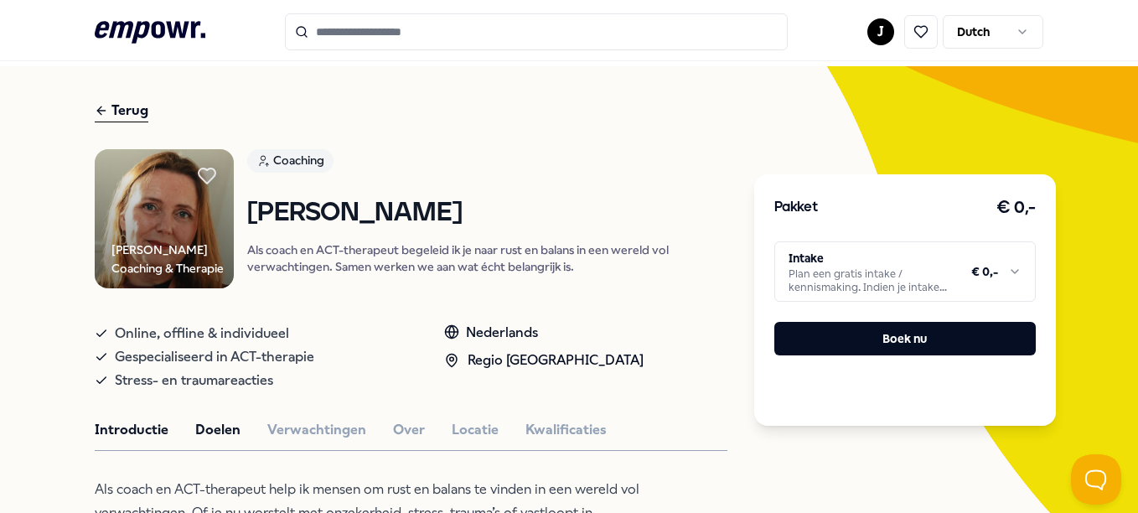
click at [215, 429] on button "Doelen" at bounding box center [217, 430] width 45 height 22
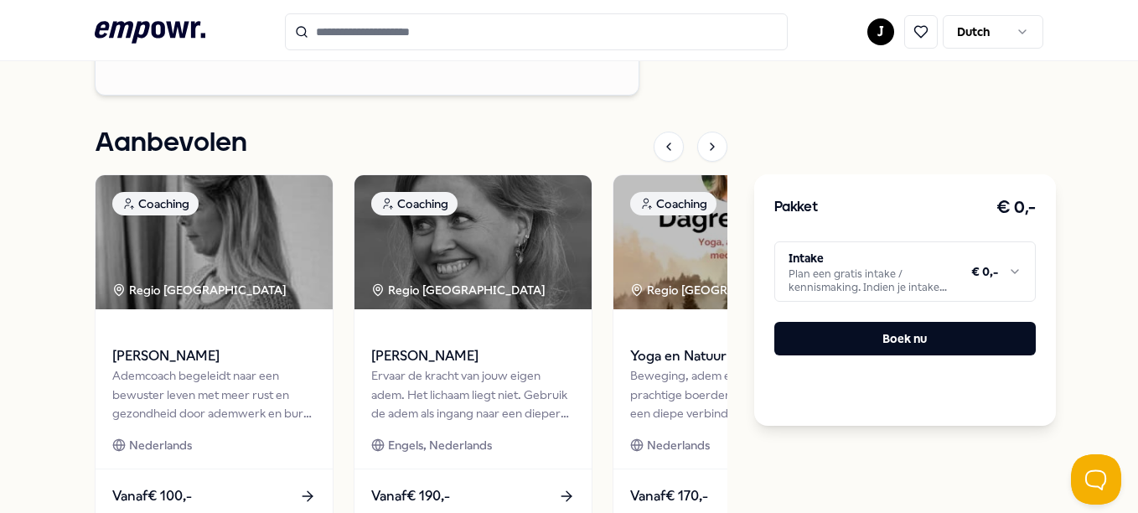
scroll to position [1828, 0]
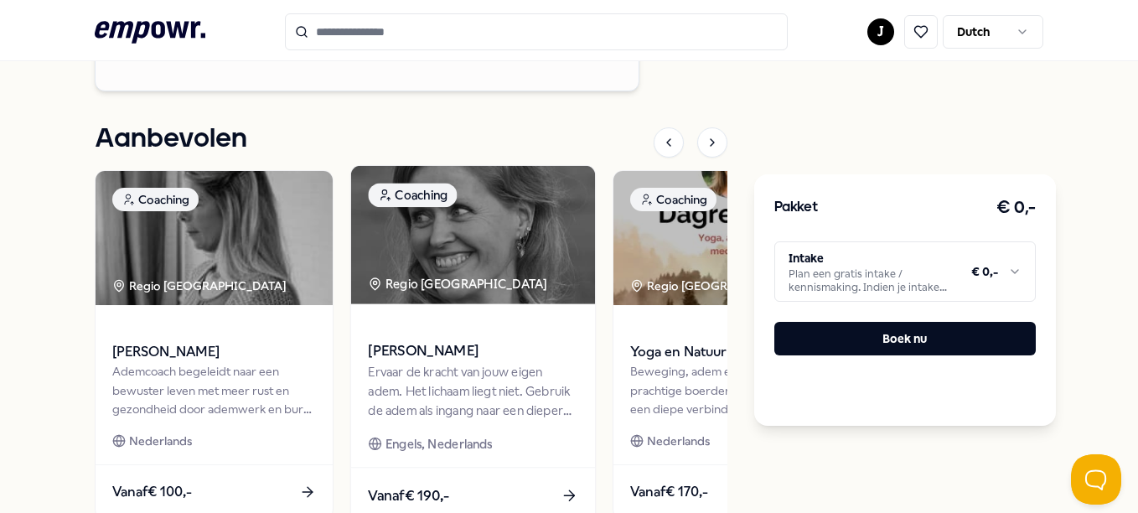
click at [520, 363] on div "Ervaar de kracht van jouw eigen adem. Het lichaam liegt niet. Gebruik de adem a…" at bounding box center [474, 392] width 210 height 58
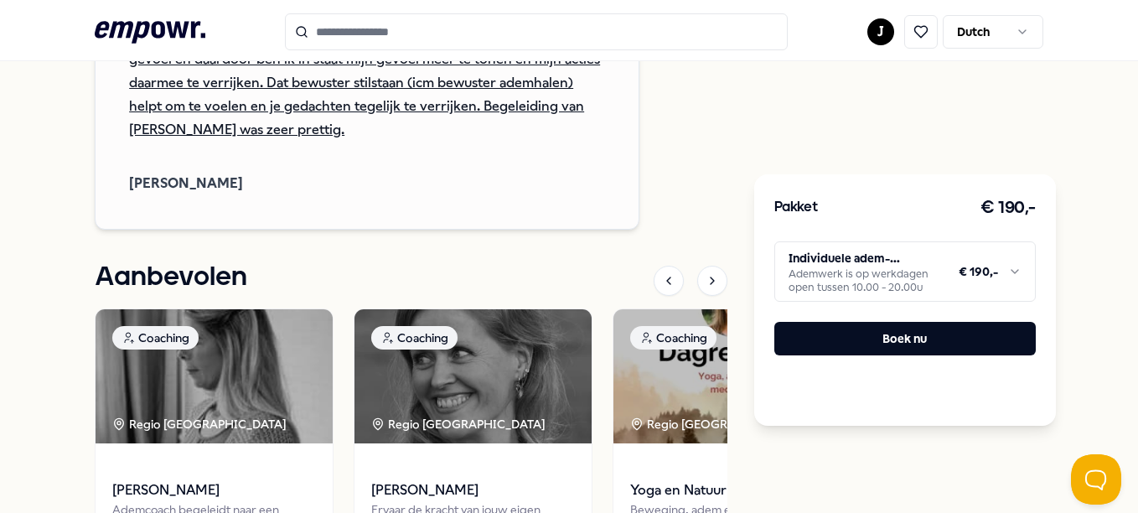
scroll to position [1463, 0]
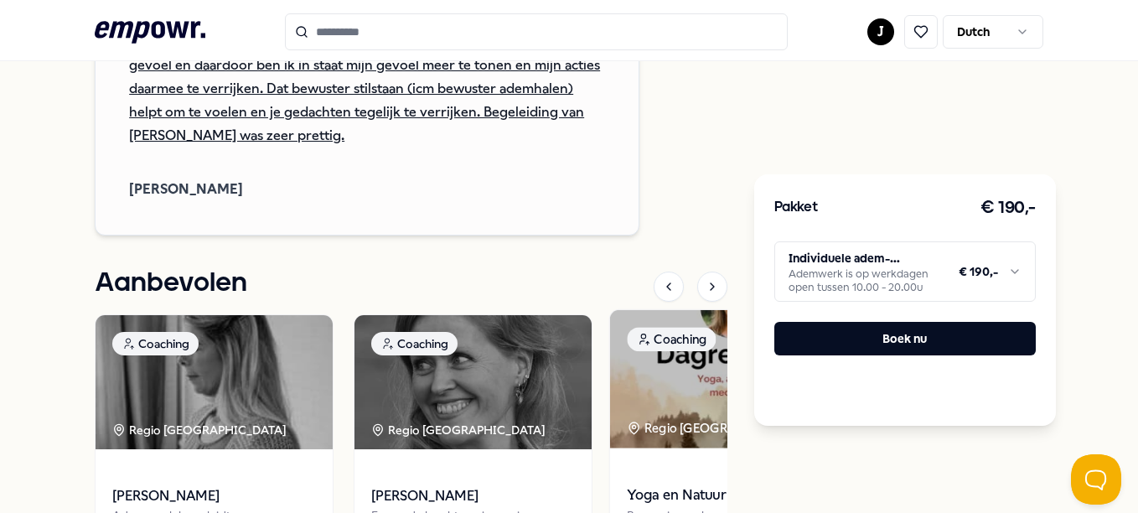
click at [680, 416] on img at bounding box center [732, 379] width 244 height 138
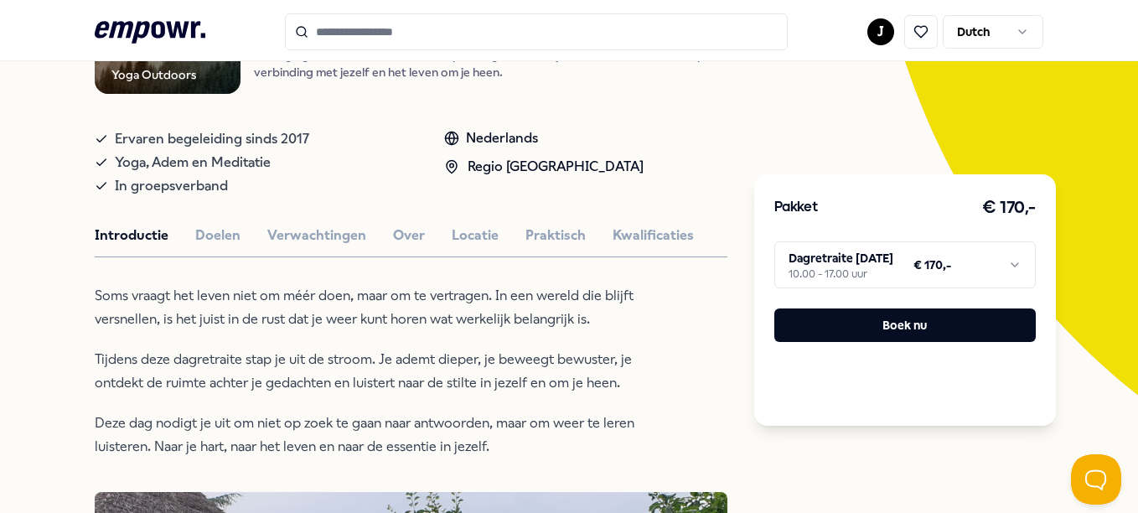
scroll to position [243, 0]
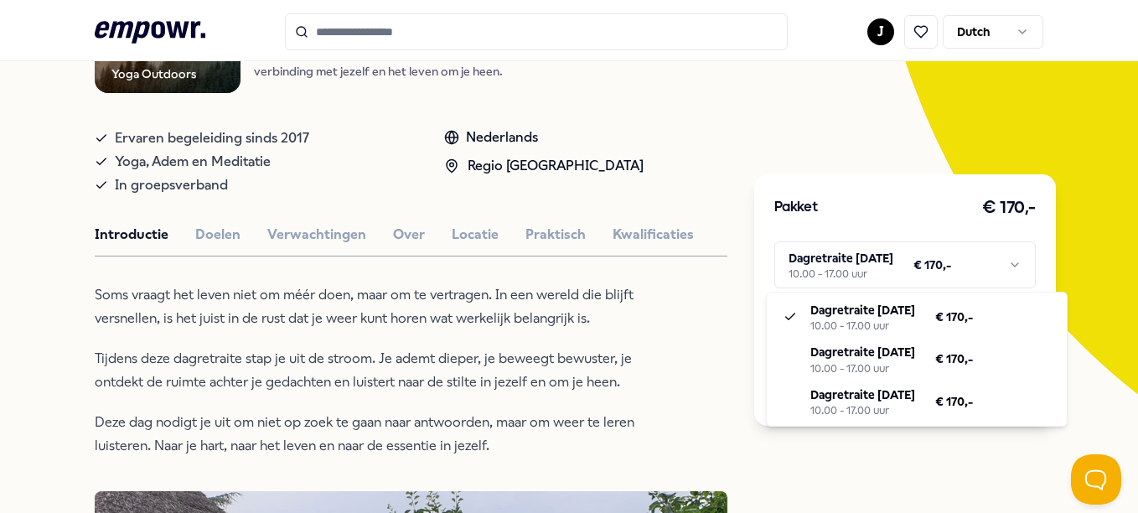
click at [1004, 267] on html ".empowr-logo_svg__cls-1{fill:#03032f} J Dutch Alle categorieën Self-care librar…" at bounding box center [569, 256] width 1138 height 513
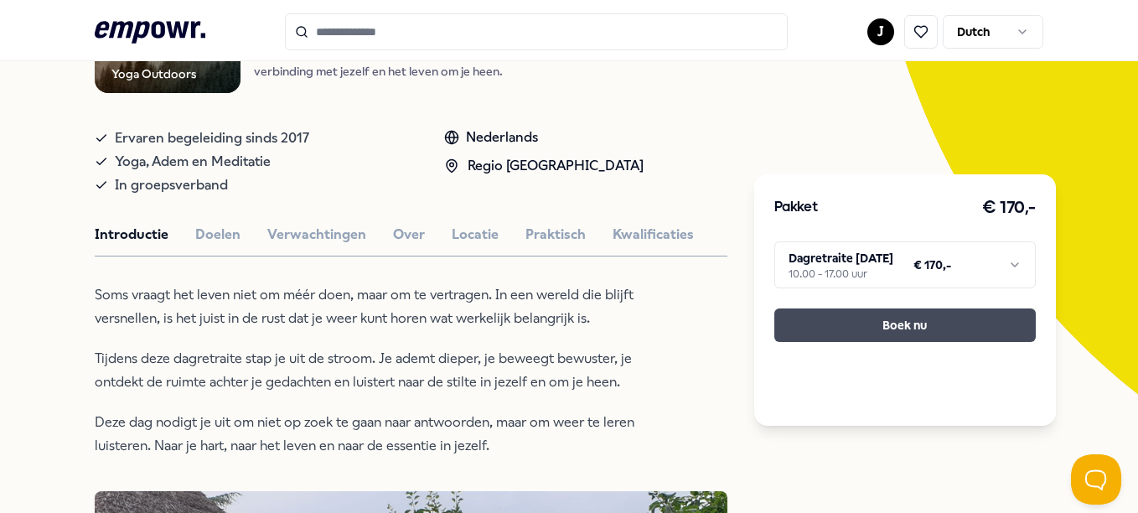
click at [907, 314] on button "Boek nu" at bounding box center [906, 325] width 262 height 34
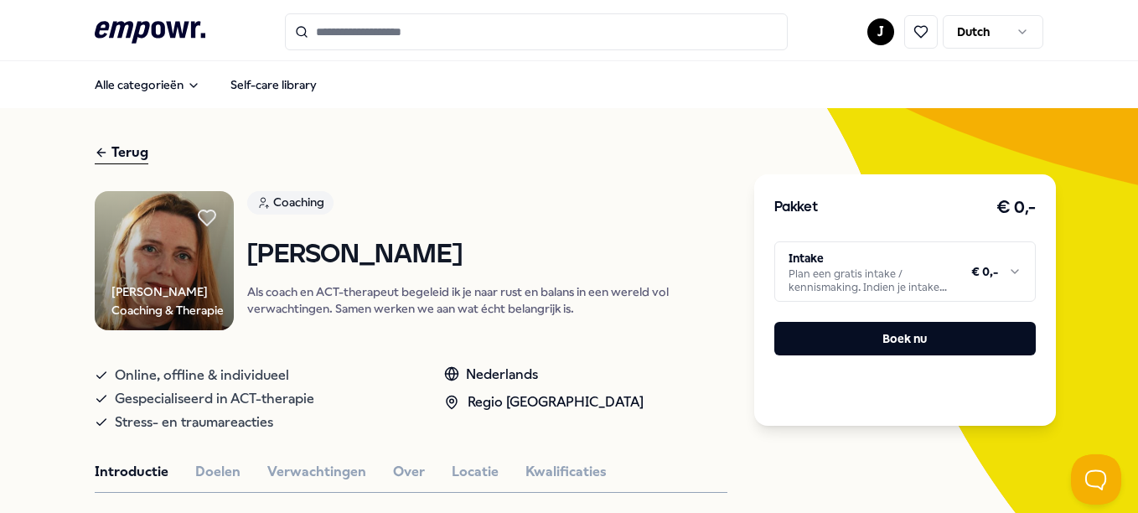
type input "*******"
